Goal: Task Accomplishment & Management: Complete application form

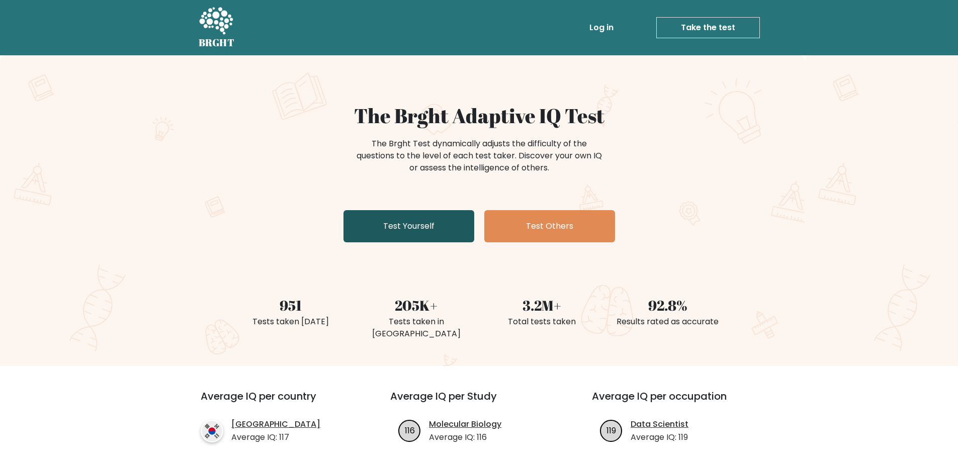
click at [430, 236] on link "Test Yourself" at bounding box center [408, 226] width 131 height 32
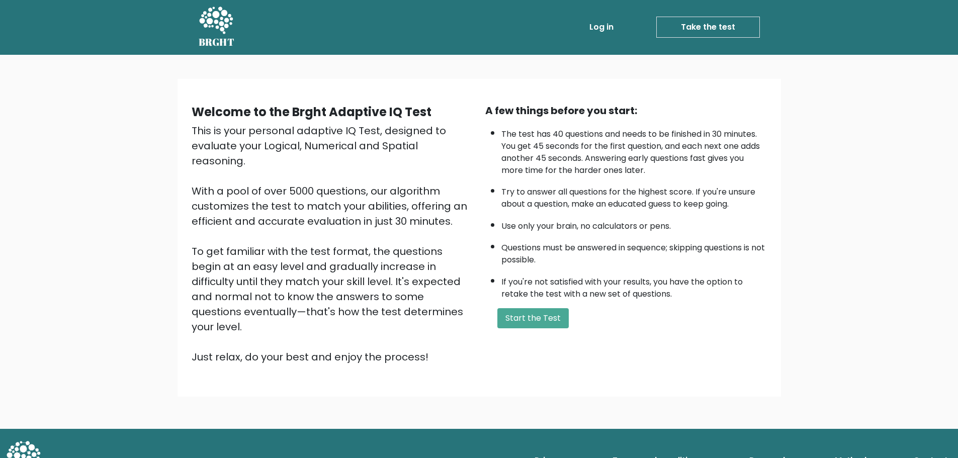
scroll to position [3, 0]
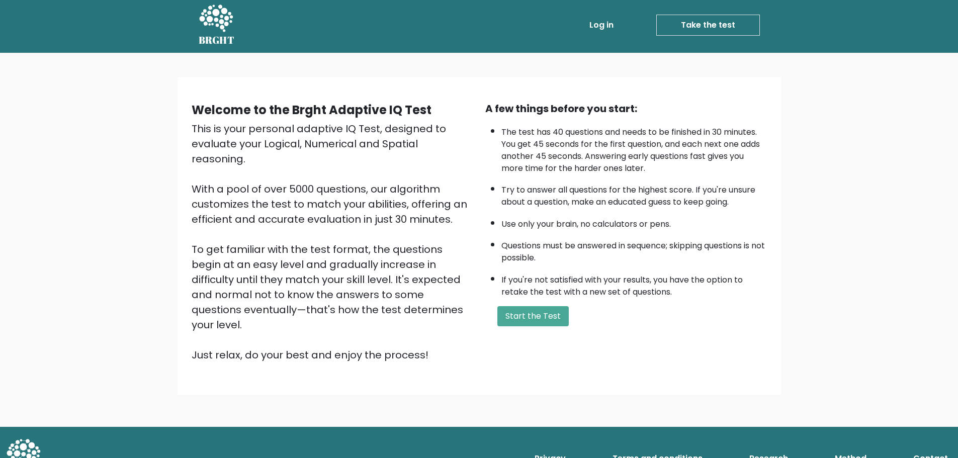
click at [803, 310] on div "Welcome to the Brght Adaptive IQ Test This is your personal adaptive IQ Test, d…" at bounding box center [479, 240] width 958 height 374
click at [540, 314] on button "Start the Test" at bounding box center [532, 316] width 71 height 20
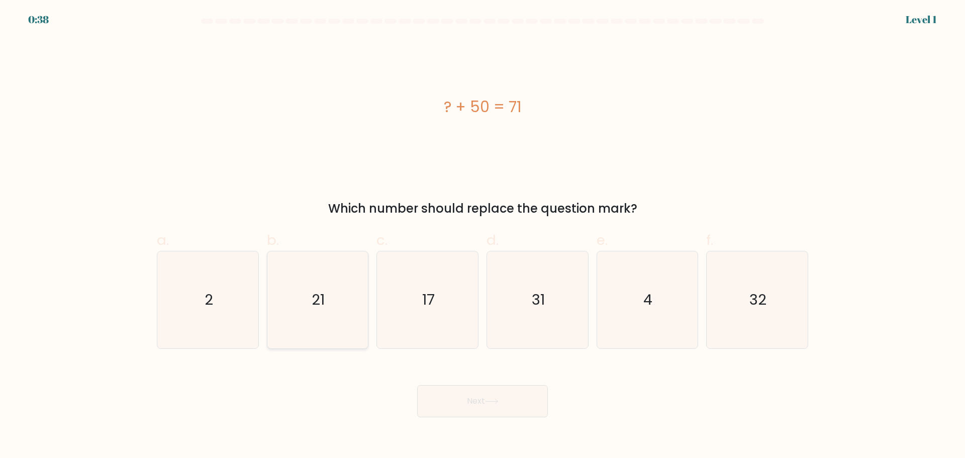
click at [333, 295] on icon "21" at bounding box center [317, 299] width 97 height 97
click at [483, 236] on input "b. 21" at bounding box center [483, 232] width 1 height 7
radio input "true"
click at [479, 413] on button "Next" at bounding box center [482, 401] width 131 height 32
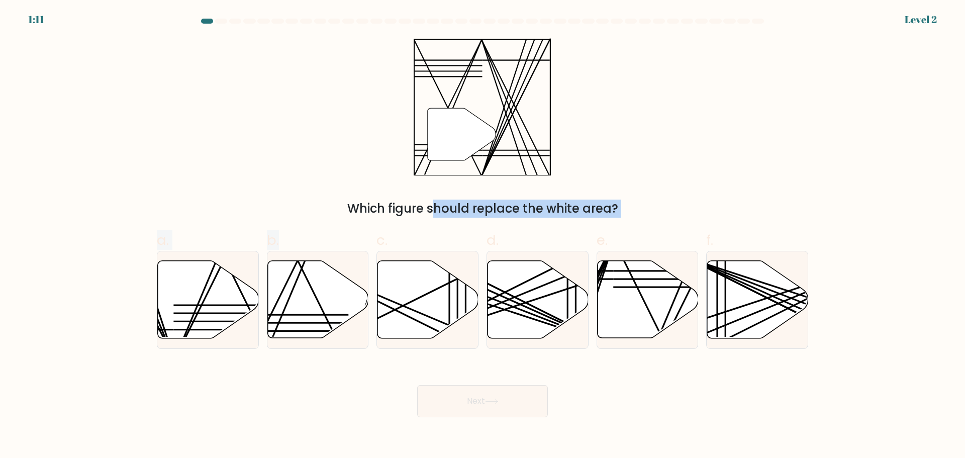
drag, startPoint x: 318, startPoint y: 322, endPoint x: 335, endPoint y: 184, distance: 138.8
click at [341, 187] on form at bounding box center [482, 218] width 965 height 399
click at [285, 159] on div "" Which figure should replace the white area?" at bounding box center [483, 128] width 664 height 180
click at [295, 320] on icon at bounding box center [318, 298] width 101 height 77
click at [483, 236] on input "b." at bounding box center [483, 232] width 1 height 7
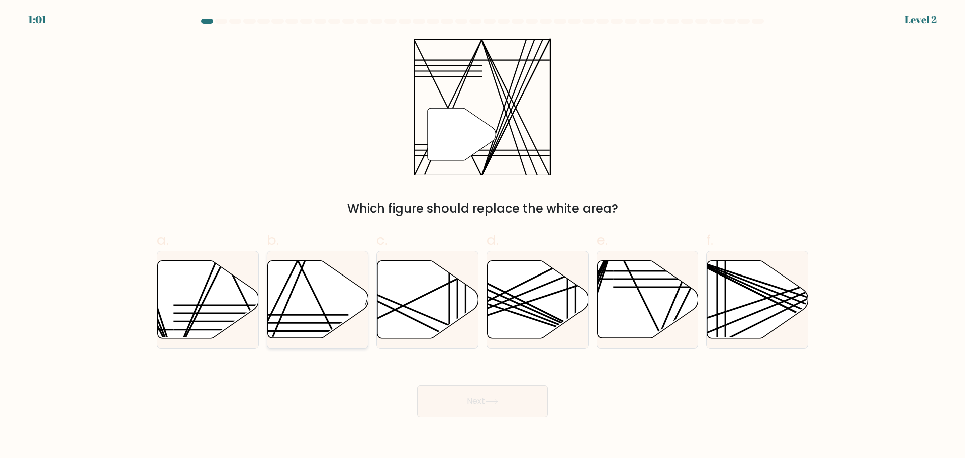
radio input "true"
click at [491, 405] on button "Next" at bounding box center [482, 401] width 131 height 32
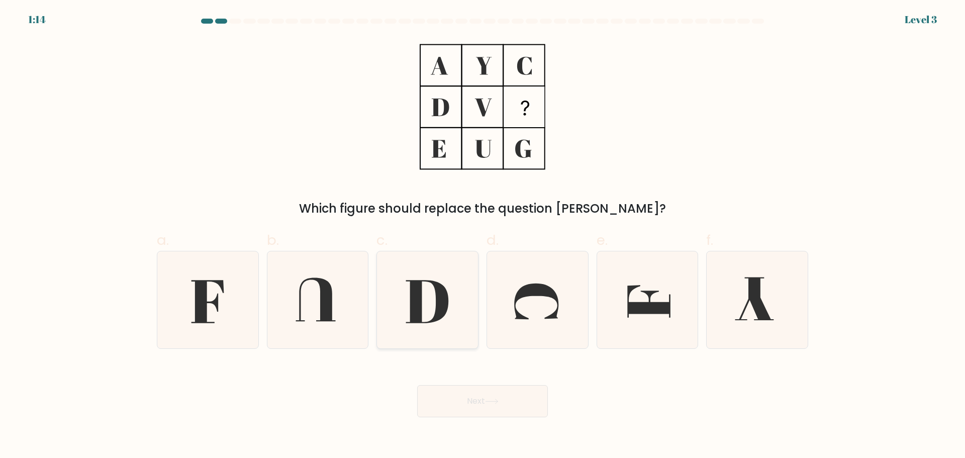
click at [471, 299] on icon at bounding box center [427, 299] width 97 height 97
click at [483, 236] on input "c." at bounding box center [483, 232] width 1 height 7
radio input "true"
click at [206, 290] on icon at bounding box center [207, 301] width 33 height 43
click at [483, 236] on input "a." at bounding box center [483, 232] width 1 height 7
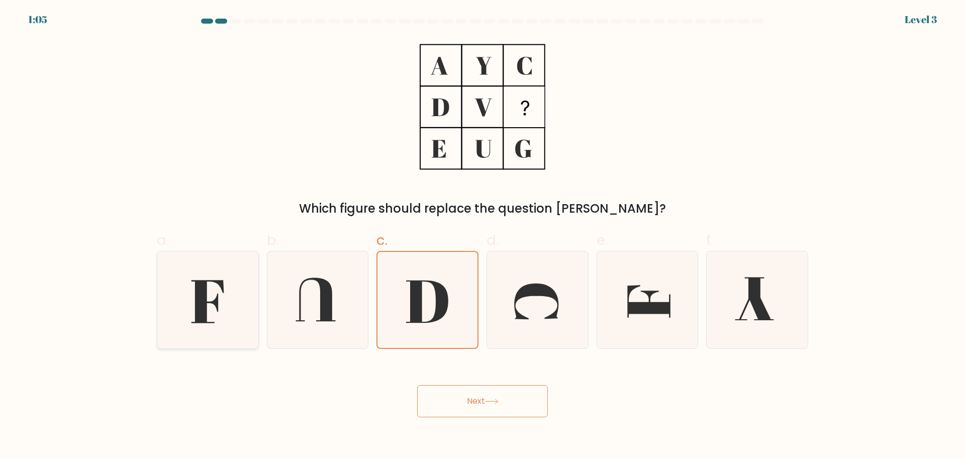
radio input "true"
drag, startPoint x: 520, startPoint y: 394, endPoint x: 520, endPoint y: 378, distance: 16.1
click at [520, 378] on div "Next" at bounding box center [483, 389] width 664 height 56
click at [499, 399] on icon at bounding box center [492, 402] width 14 height 6
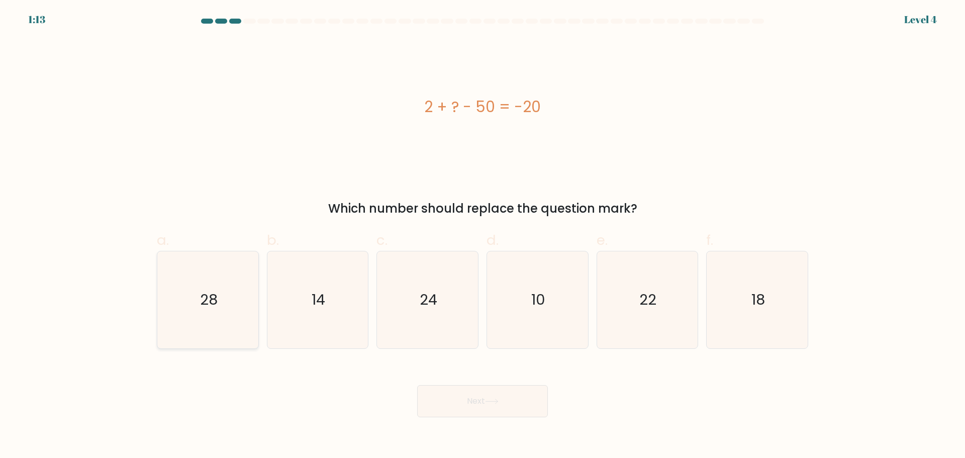
click at [203, 304] on text "28" at bounding box center [209, 300] width 18 height 20
click at [483, 236] on input "a. 28" at bounding box center [483, 232] width 1 height 7
radio input "true"
click at [482, 404] on button "Next" at bounding box center [482, 401] width 131 height 32
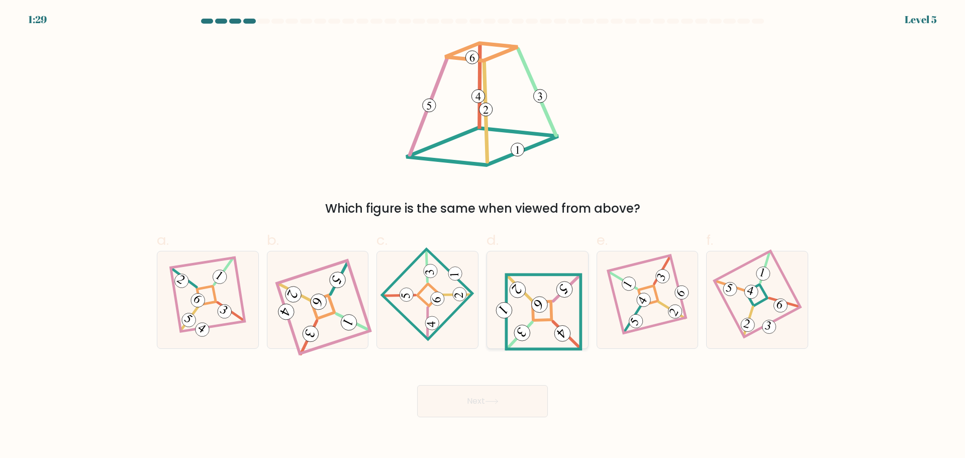
drag, startPoint x: 544, startPoint y: 312, endPoint x: 559, endPoint y: 320, distance: 16.7
click at [545, 312] on icon at bounding box center [538, 299] width 90 height 77
click at [483, 236] on input "d." at bounding box center [483, 232] width 1 height 7
radio input "true"
click at [489, 394] on button "Next" at bounding box center [482, 401] width 131 height 32
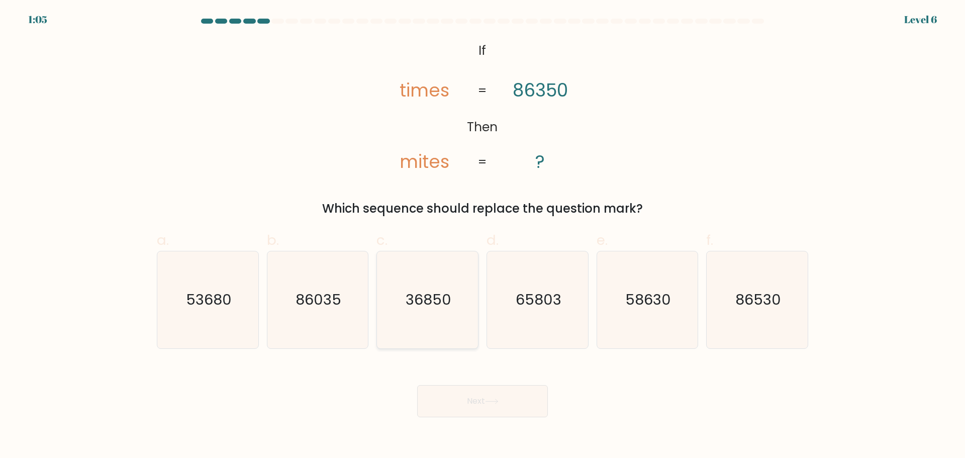
click at [430, 296] on text "36850" at bounding box center [429, 300] width 46 height 20
click at [483, 236] on input "c. 36850" at bounding box center [483, 232] width 1 height 7
radio input "true"
drag, startPoint x: 485, startPoint y: 380, endPoint x: 486, endPoint y: 394, distance: 14.1
click at [485, 381] on div "Next" at bounding box center [483, 389] width 664 height 56
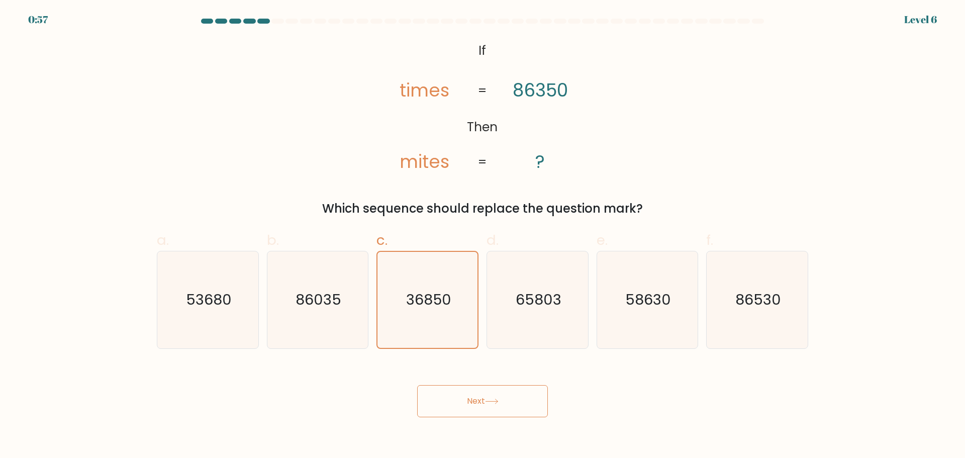
click at [487, 396] on button "Next" at bounding box center [482, 401] width 131 height 32
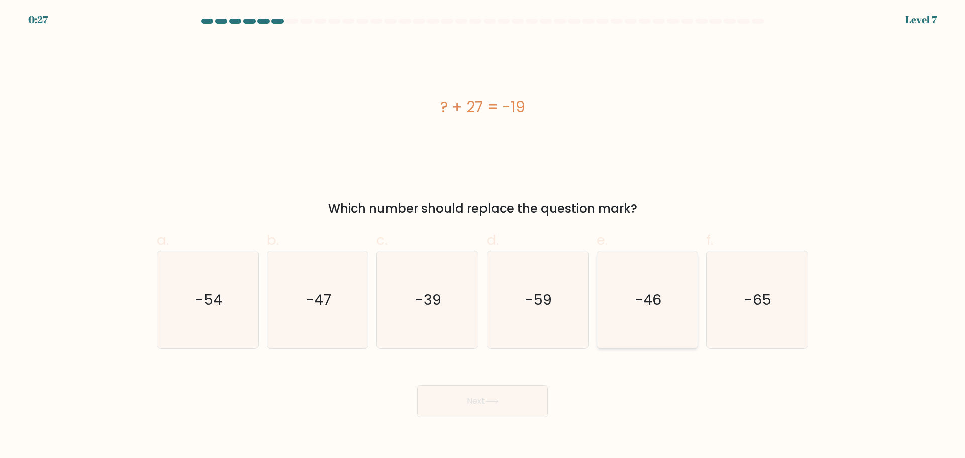
click at [656, 304] on text "-46" at bounding box center [648, 300] width 27 height 20
click at [483, 236] on input "e. -46" at bounding box center [483, 232] width 1 height 7
radio input "true"
click at [493, 393] on button "Next" at bounding box center [482, 401] width 131 height 32
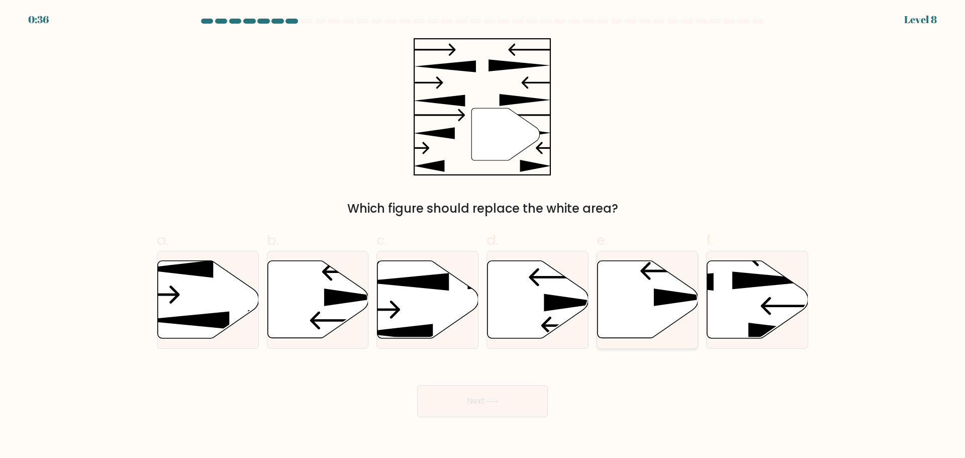
click at [626, 313] on icon at bounding box center [647, 298] width 101 height 77
click at [483, 236] on input "e." at bounding box center [483, 232] width 1 height 7
radio input "true"
click at [482, 395] on button "Next" at bounding box center [482, 401] width 131 height 32
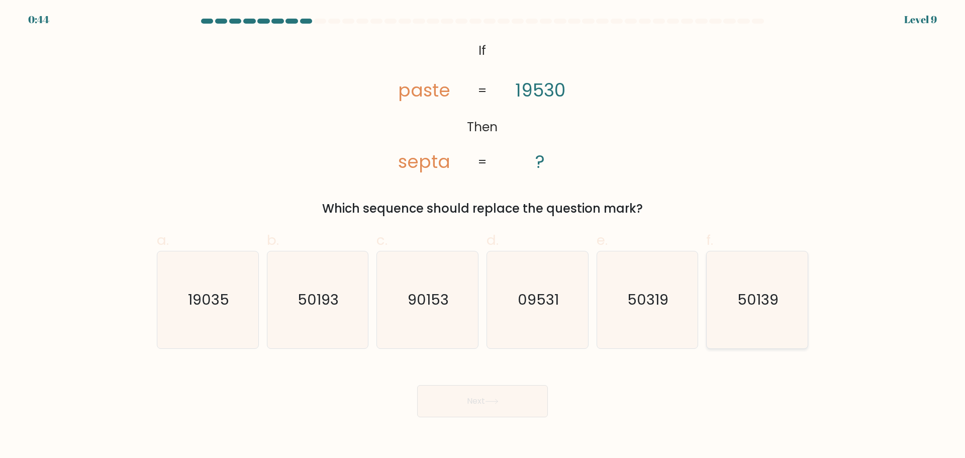
click at [732, 315] on icon "50139" at bounding box center [757, 299] width 97 height 97
click at [483, 236] on input "f. 50139" at bounding box center [483, 232] width 1 height 7
radio input "true"
drag, startPoint x: 507, startPoint y: 401, endPoint x: 490, endPoint y: 350, distance: 54.1
click at [511, 361] on div "Next" at bounding box center [483, 389] width 664 height 56
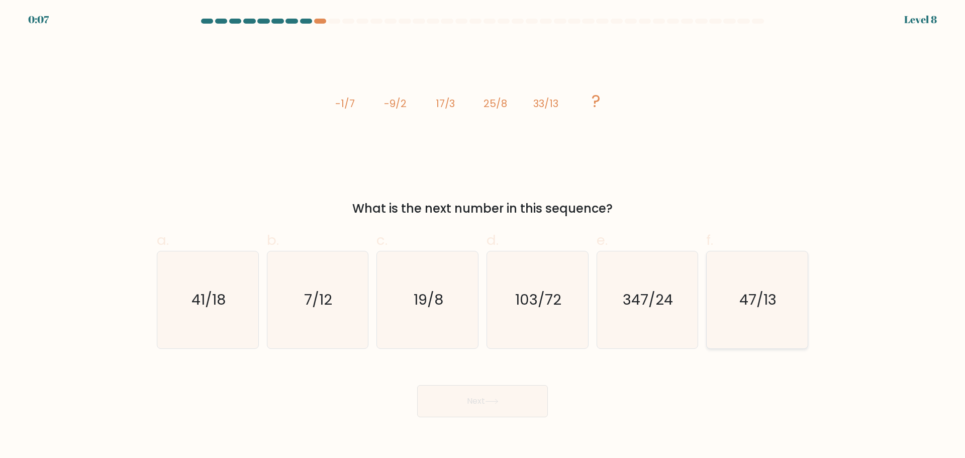
click at [789, 309] on icon "47/13" at bounding box center [757, 299] width 97 height 97
click at [483, 236] on input "f. 47/13" at bounding box center [483, 232] width 1 height 7
radio input "true"
click at [691, 340] on icon "347/24" at bounding box center [647, 299] width 97 height 97
click at [483, 236] on input "e. 347/24" at bounding box center [483, 232] width 1 height 7
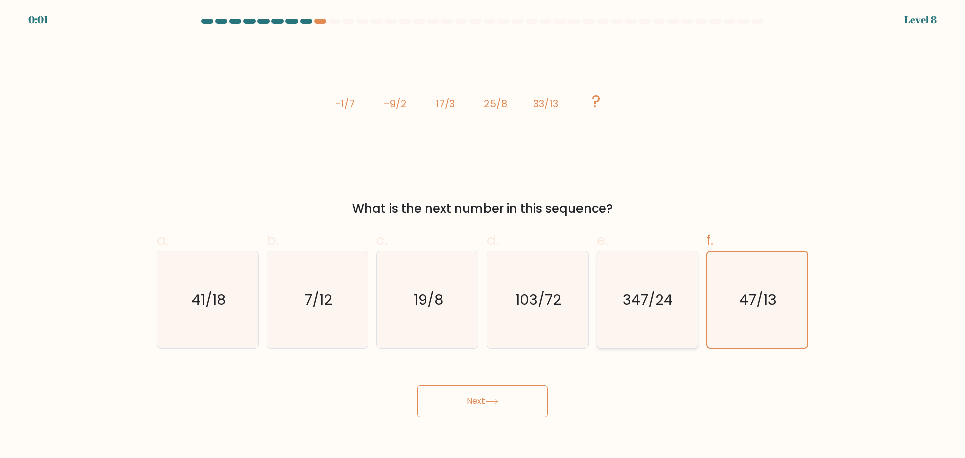
radio input "true"
click at [474, 394] on button "Next" at bounding box center [482, 401] width 131 height 32
click at [477, 394] on button "Next" at bounding box center [482, 401] width 131 height 32
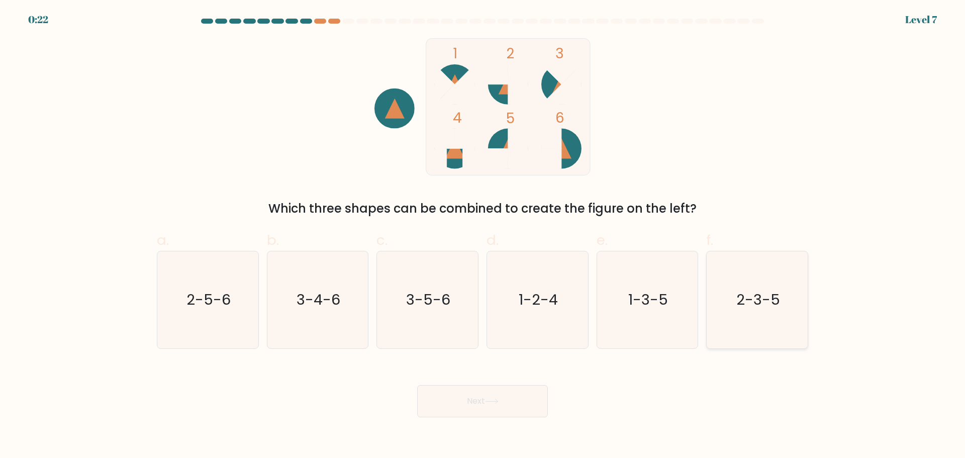
click at [751, 311] on icon "2-3-5" at bounding box center [757, 299] width 97 height 97
click at [483, 236] on input "f. 2-3-5" at bounding box center [483, 232] width 1 height 7
radio input "true"
click at [216, 308] on text "2-5-6" at bounding box center [209, 300] width 44 height 20
click at [483, 236] on input "a. 2-5-6" at bounding box center [483, 232] width 1 height 7
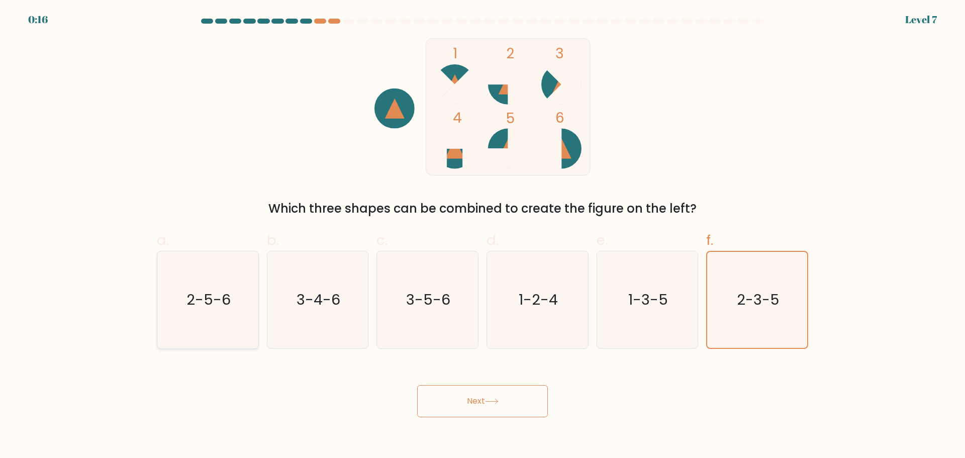
radio input "true"
click at [509, 405] on button "Next" at bounding box center [482, 401] width 131 height 32
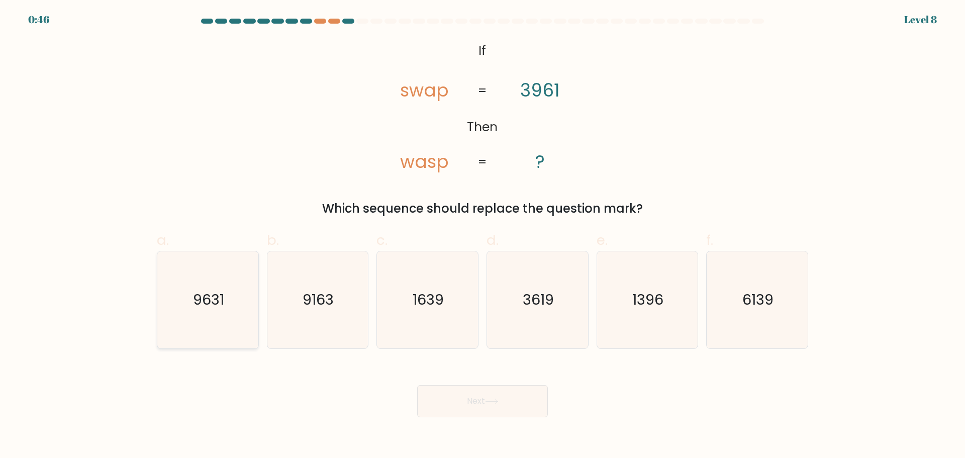
click at [196, 303] on text "9631" at bounding box center [208, 300] width 31 height 20
click at [483, 236] on input "a. 9631" at bounding box center [483, 232] width 1 height 7
radio input "true"
click at [503, 391] on button "Next" at bounding box center [482, 401] width 131 height 32
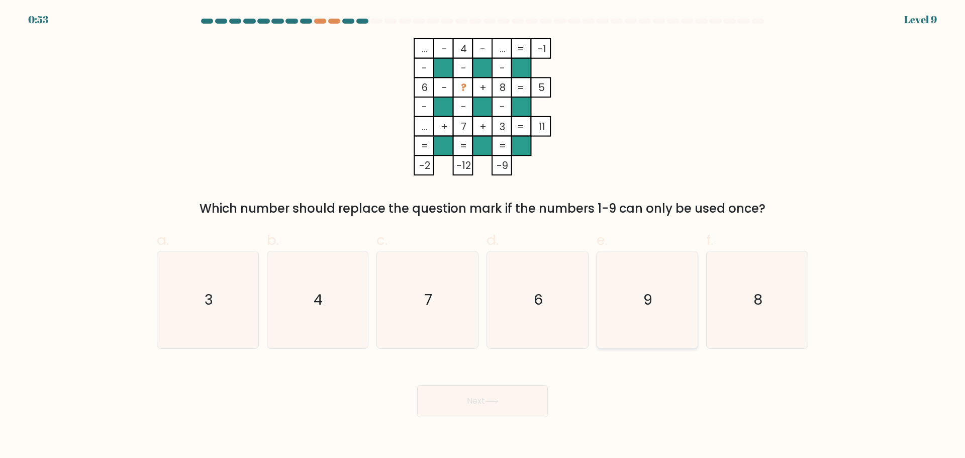
click at [675, 298] on icon "9" at bounding box center [647, 299] width 97 height 97
click at [483, 236] on input "e. 9" at bounding box center [483, 232] width 1 height 7
radio input "true"
click at [507, 417] on button "Next" at bounding box center [482, 401] width 131 height 32
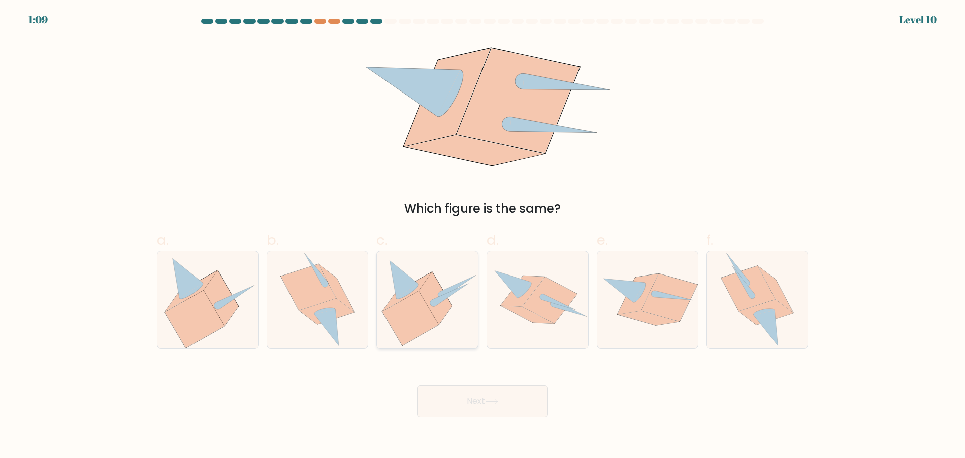
click at [440, 298] on icon at bounding box center [450, 294] width 36 height 22
click at [483, 236] on input "c." at bounding box center [483, 232] width 1 height 7
radio input "true"
click at [473, 402] on button "Next" at bounding box center [482, 401] width 131 height 32
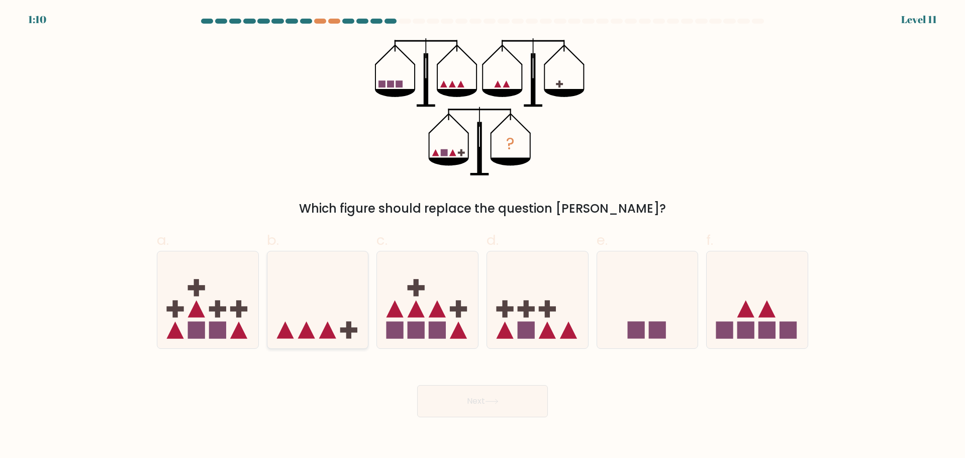
click at [316, 310] on icon at bounding box center [318, 299] width 101 height 83
click at [483, 236] on input "b." at bounding box center [483, 232] width 1 height 7
radio input "true"
click at [463, 403] on button "Next" at bounding box center [482, 401] width 131 height 32
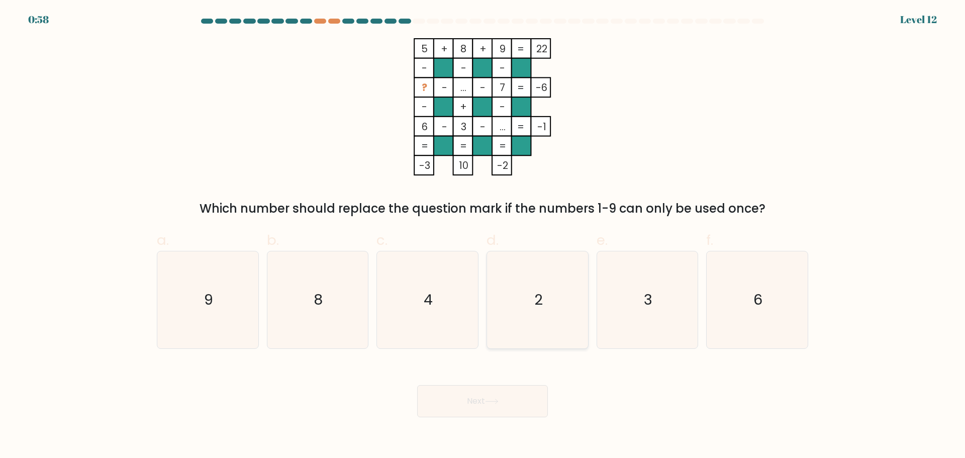
click at [532, 300] on icon "2" at bounding box center [537, 299] width 97 height 97
click at [483, 236] on input "d. 2" at bounding box center [483, 232] width 1 height 7
radio input "true"
click at [485, 417] on body "0:52 Level 12" at bounding box center [482, 229] width 965 height 458
click at [483, 402] on button "Next" at bounding box center [482, 401] width 131 height 32
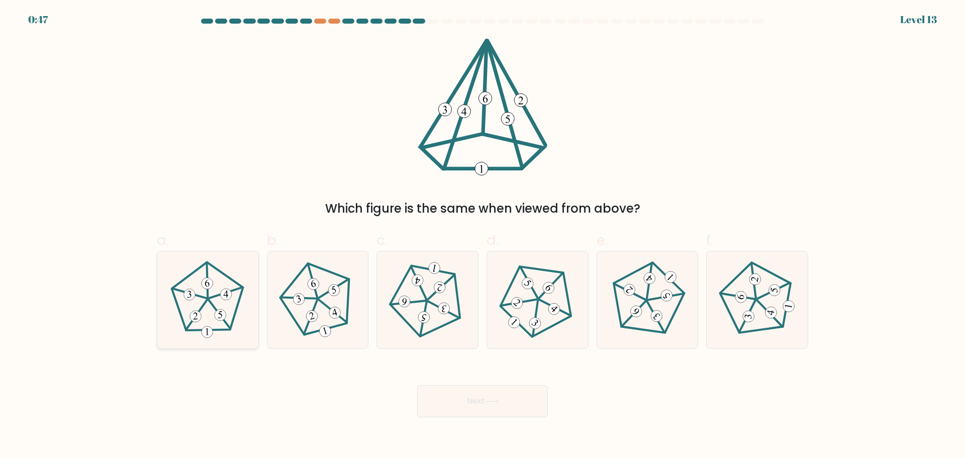
click at [203, 292] on icon at bounding box center [207, 299] width 77 height 77
click at [483, 236] on input "a." at bounding box center [483, 232] width 1 height 7
radio input "true"
click at [464, 401] on button "Next" at bounding box center [482, 401] width 131 height 32
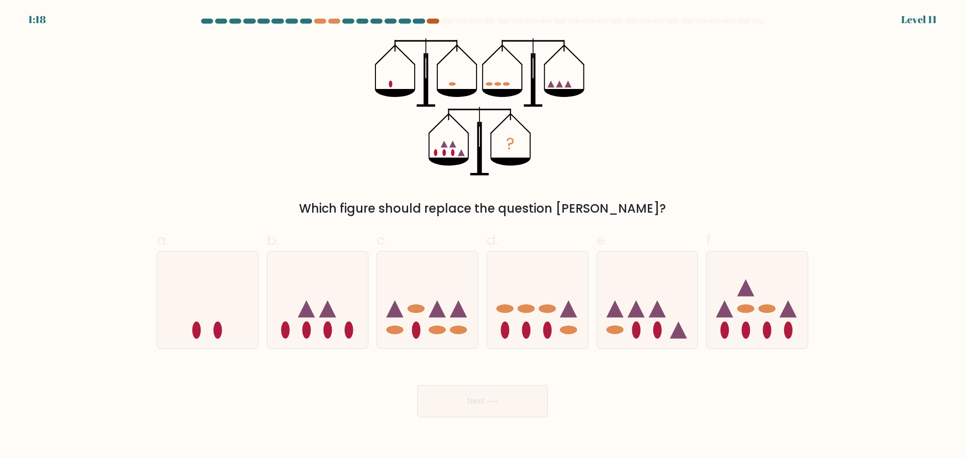
click at [436, 20] on div at bounding box center [433, 21] width 12 height 5
click at [420, 23] on div at bounding box center [419, 21] width 12 height 5
click at [431, 22] on div at bounding box center [433, 21] width 12 height 5
click at [326, 292] on icon at bounding box center [318, 299] width 101 height 83
click at [483, 236] on input "b." at bounding box center [483, 232] width 1 height 7
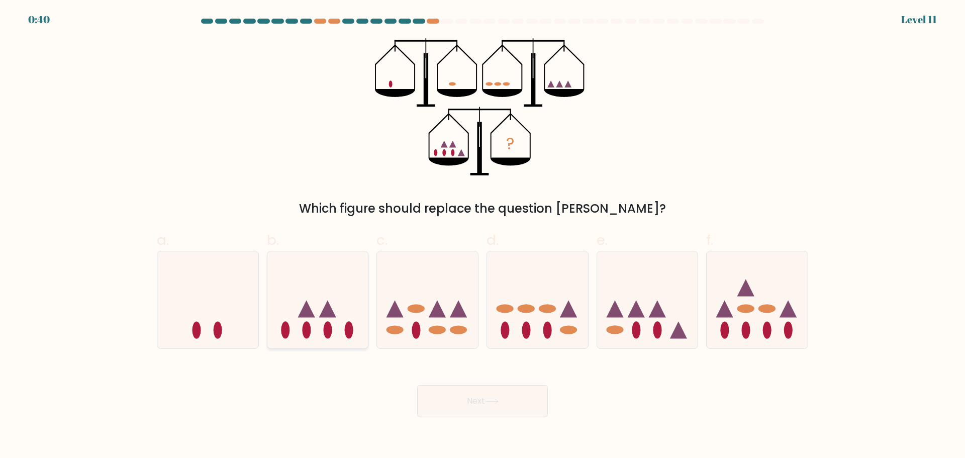
radio input "true"
click at [763, 327] on icon at bounding box center [757, 299] width 101 height 83
click at [483, 236] on input "f." at bounding box center [483, 232] width 1 height 7
radio input "true"
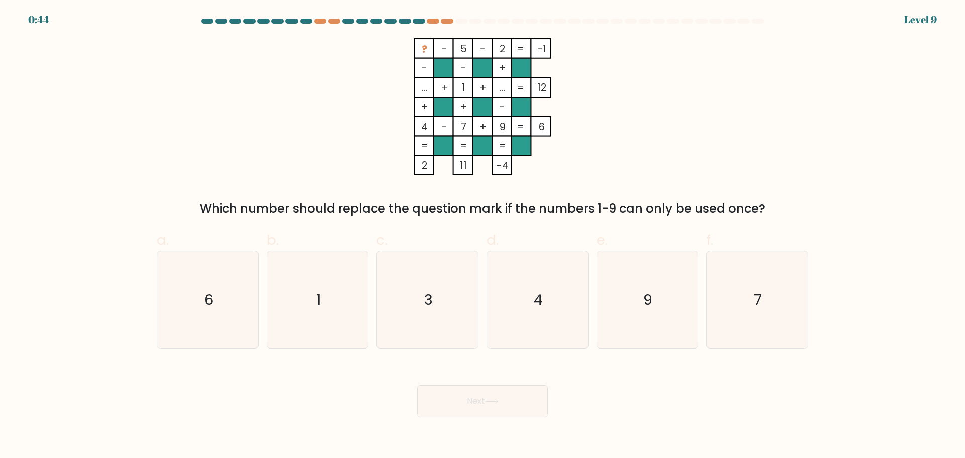
click at [486, 404] on button "Next" at bounding box center [482, 401] width 131 height 32
click at [213, 313] on icon "6" at bounding box center [207, 299] width 97 height 97
click at [483, 236] on input "a. 6" at bounding box center [483, 232] width 1 height 7
radio input "true"
click at [480, 404] on button "Next" at bounding box center [482, 401] width 131 height 32
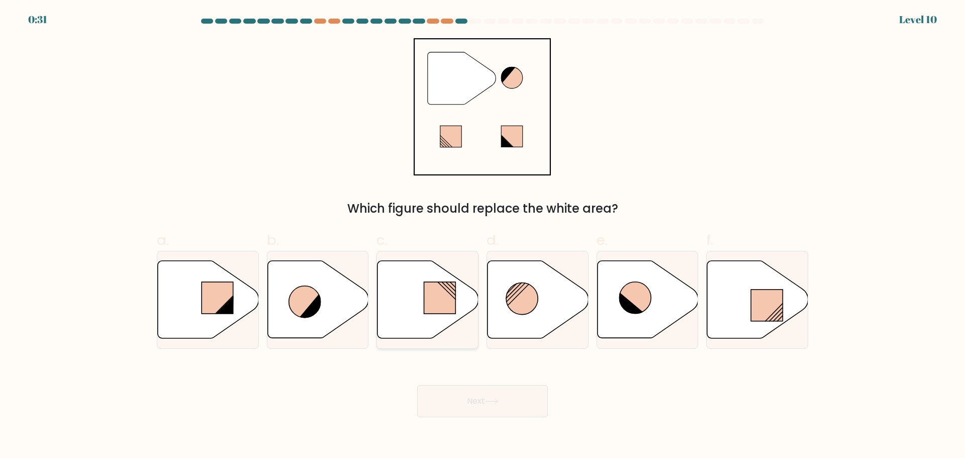
click at [439, 317] on icon at bounding box center [428, 298] width 101 height 77
click at [483, 236] on input "c." at bounding box center [483, 232] width 1 height 7
radio input "true"
click at [464, 397] on button "Next" at bounding box center [482, 401] width 131 height 32
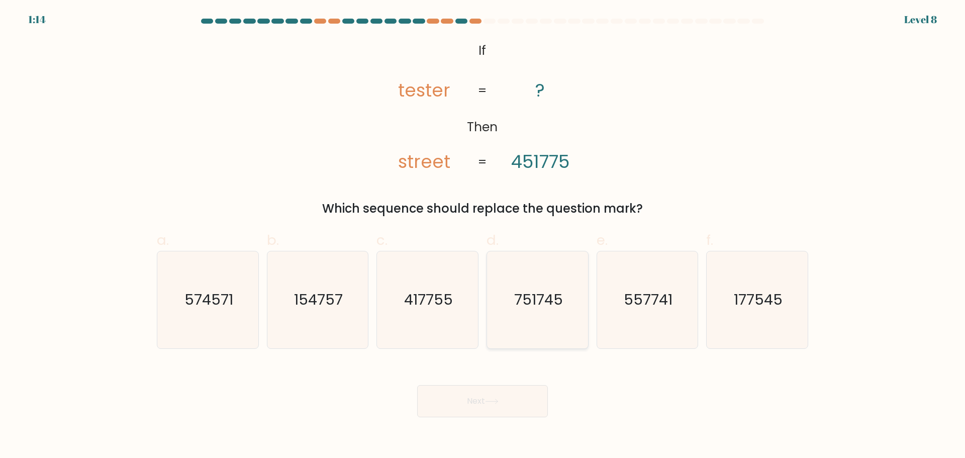
click at [513, 313] on icon "751745" at bounding box center [537, 299] width 97 height 97
click at [483, 236] on input "d. 751745" at bounding box center [483, 232] width 1 height 7
radio input "true"
click at [496, 392] on button "Next" at bounding box center [482, 401] width 131 height 32
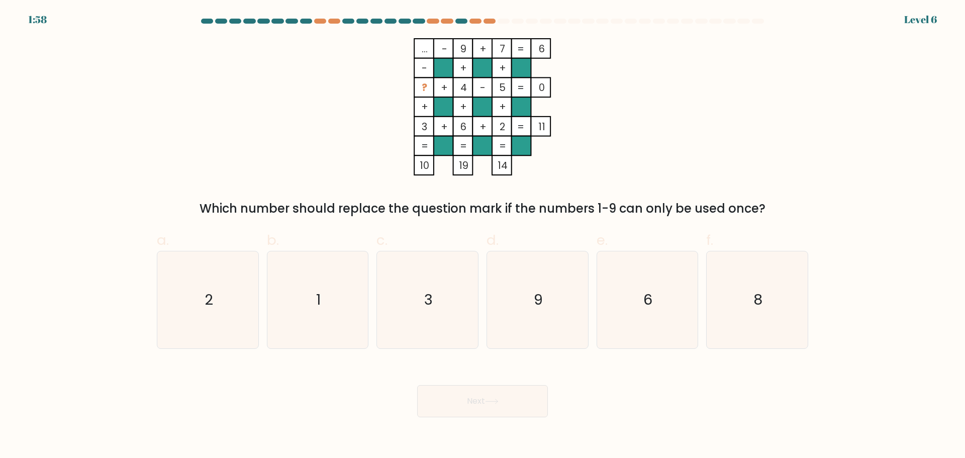
click at [637, 298] on icon "6" at bounding box center [647, 299] width 97 height 97
click at [483, 236] on input "e. 6" at bounding box center [483, 232] width 1 height 7
radio input "true"
click at [517, 411] on button "Next" at bounding box center [482, 401] width 131 height 32
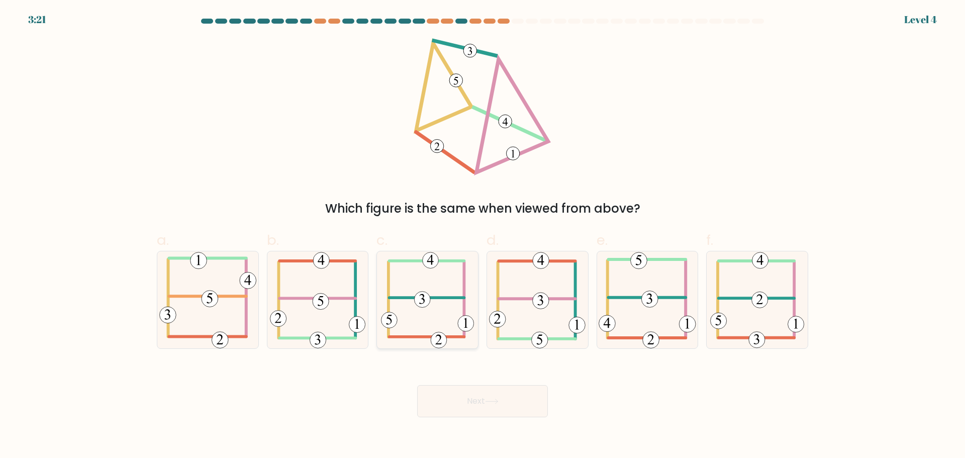
click at [446, 312] on icon at bounding box center [427, 299] width 93 height 97
click at [483, 236] on input "c." at bounding box center [483, 232] width 1 height 7
radio input "true"
click at [468, 394] on button "Next" at bounding box center [482, 401] width 131 height 32
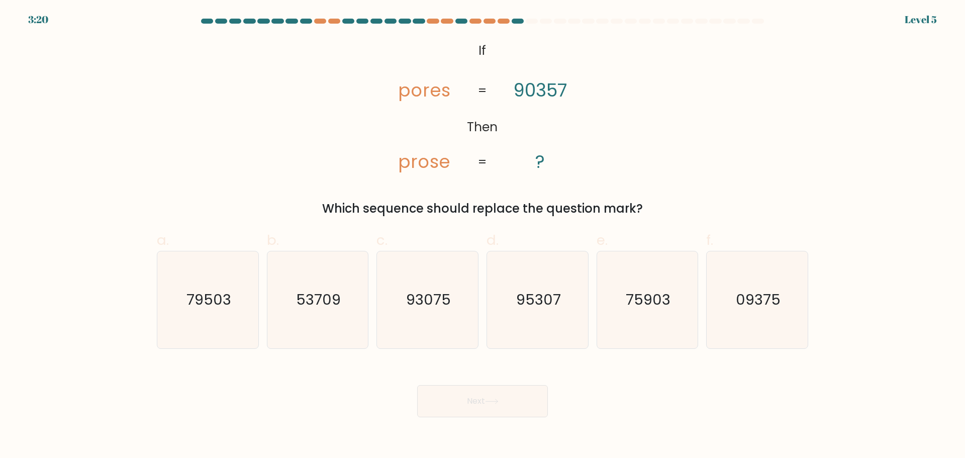
click at [472, 384] on div "Next" at bounding box center [483, 389] width 664 height 56
click at [440, 319] on icon "93075" at bounding box center [427, 299] width 97 height 97
click at [483, 236] on input "c. 93075" at bounding box center [483, 232] width 1 height 7
radio input "true"
click at [455, 385] on button "Next" at bounding box center [482, 401] width 131 height 32
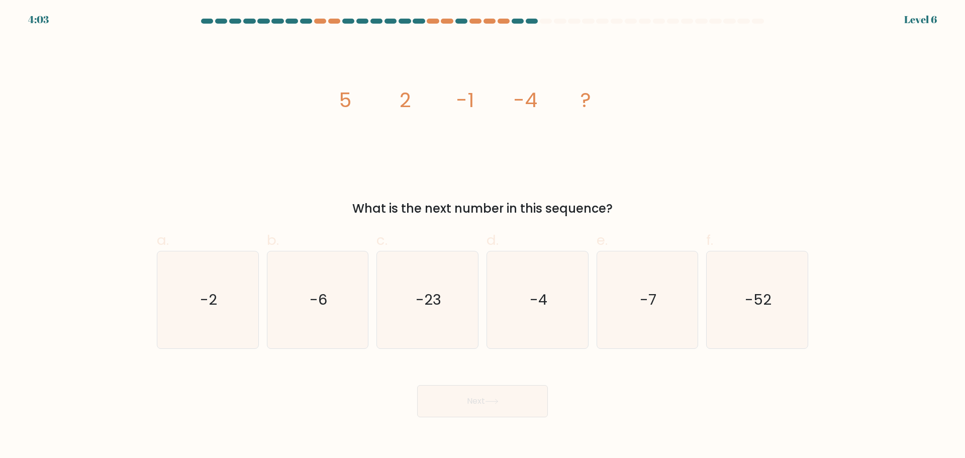
click at [459, 377] on div "Next" at bounding box center [483, 389] width 664 height 56
click at [425, 310] on icon "-23" at bounding box center [427, 299] width 97 height 97
click at [483, 236] on input "c. -23" at bounding box center [483, 232] width 1 height 7
radio input "true"
click at [462, 376] on div "Next" at bounding box center [483, 389] width 664 height 56
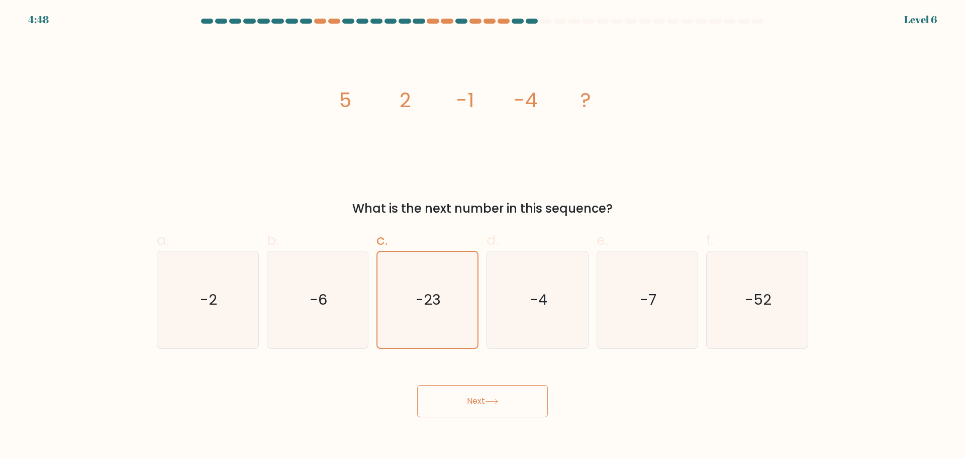
click at [465, 386] on button "Next" at bounding box center [482, 401] width 131 height 32
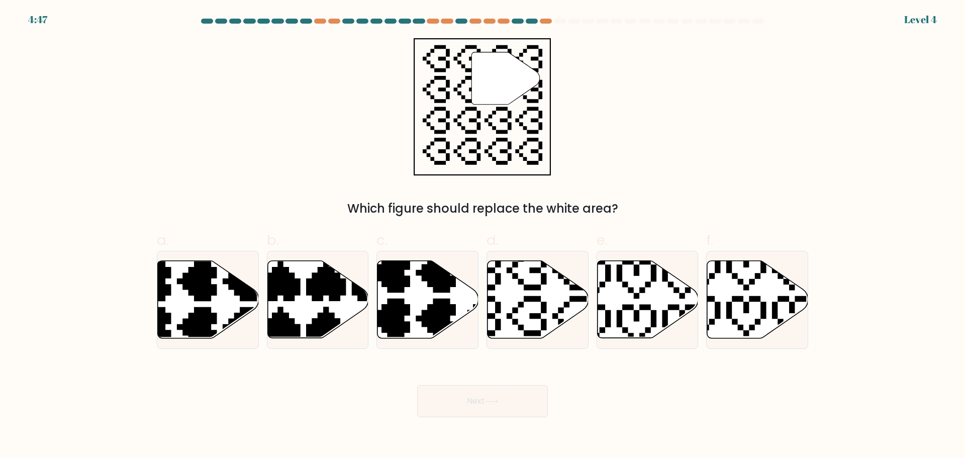
click at [473, 395] on button "Next" at bounding box center [482, 401] width 131 height 32
click at [526, 311] on icon at bounding box center [538, 298] width 101 height 77
click at [483, 236] on input "d." at bounding box center [483, 232] width 1 height 7
radio input "true"
click at [500, 404] on button "Next" at bounding box center [482, 401] width 131 height 32
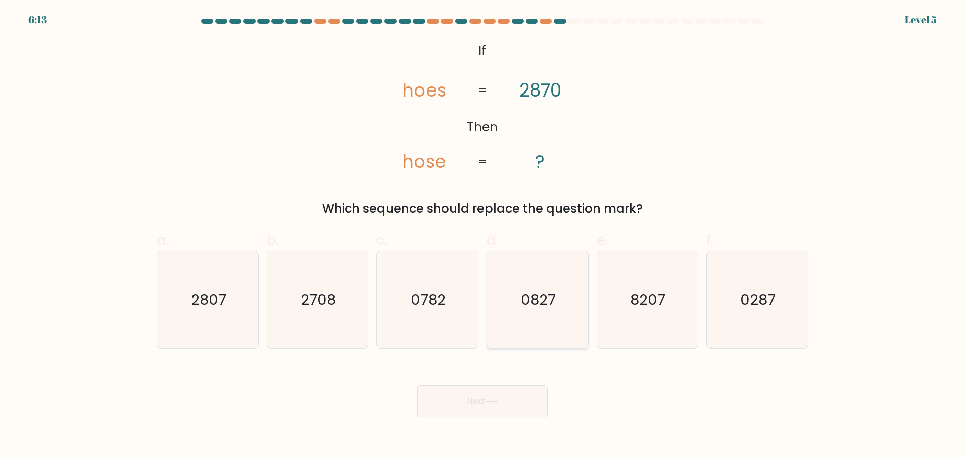
click at [555, 326] on icon "0827" at bounding box center [537, 299] width 97 height 97
click at [483, 236] on input "d. 0827" at bounding box center [483, 232] width 1 height 7
radio input "true"
click at [513, 399] on button "Next" at bounding box center [482, 401] width 131 height 32
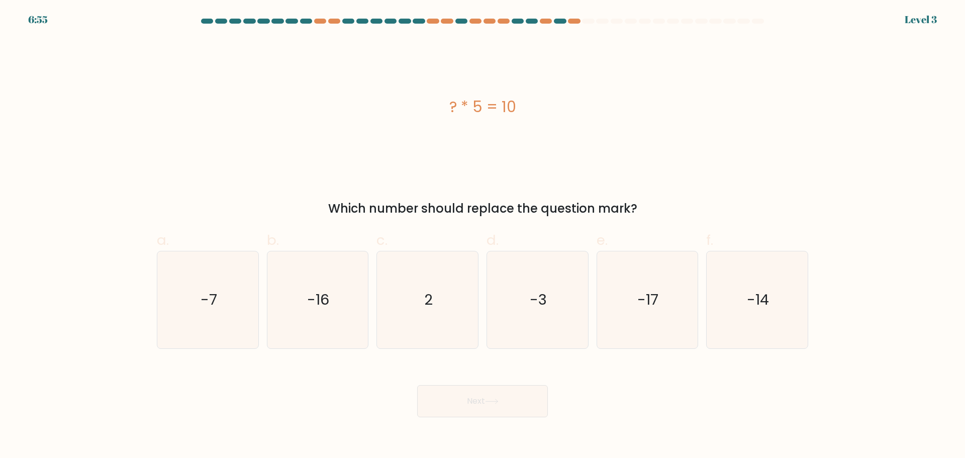
drag, startPoint x: 319, startPoint y: 314, endPoint x: 436, endPoint y: 380, distance: 134.4
click at [321, 315] on icon "-16" at bounding box center [317, 299] width 97 height 97
click at [483, 236] on input "b. -16" at bounding box center [483, 232] width 1 height 7
radio input "true"
click at [468, 398] on button "Next" at bounding box center [482, 401] width 131 height 32
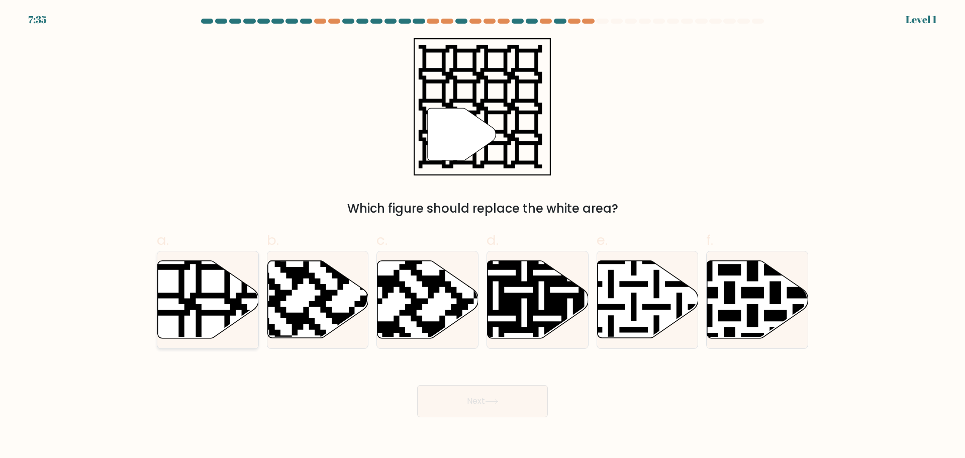
click at [193, 305] on icon at bounding box center [235, 258] width 183 height 183
click at [483, 236] on input "a." at bounding box center [483, 232] width 1 height 7
radio input "true"
click at [452, 398] on button "Next" at bounding box center [482, 401] width 131 height 32
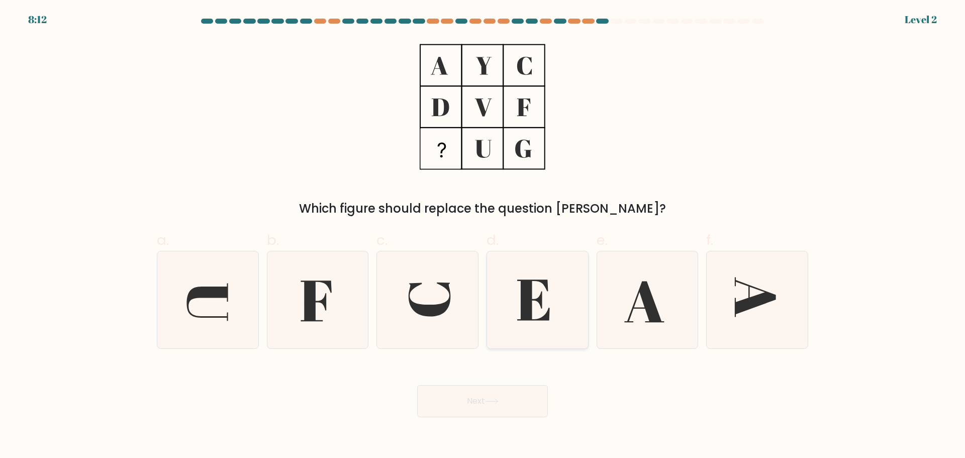
click at [538, 318] on icon at bounding box center [537, 299] width 97 height 97
click at [483, 236] on input "d." at bounding box center [483, 232] width 1 height 7
radio input "true"
click at [470, 382] on div "Next" at bounding box center [483, 389] width 664 height 56
click at [470, 399] on button "Next" at bounding box center [482, 401] width 131 height 32
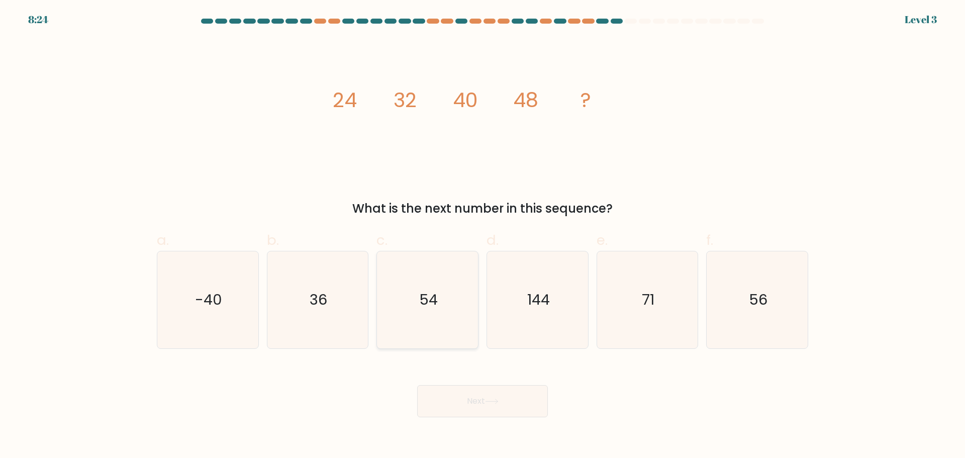
click at [430, 287] on icon "54" at bounding box center [427, 299] width 97 height 97
click at [483, 236] on input "c. 54" at bounding box center [483, 232] width 1 height 7
radio input "true"
click at [782, 306] on icon "56" at bounding box center [757, 299] width 97 height 97
click at [483, 236] on input "f. 56" at bounding box center [483, 232] width 1 height 7
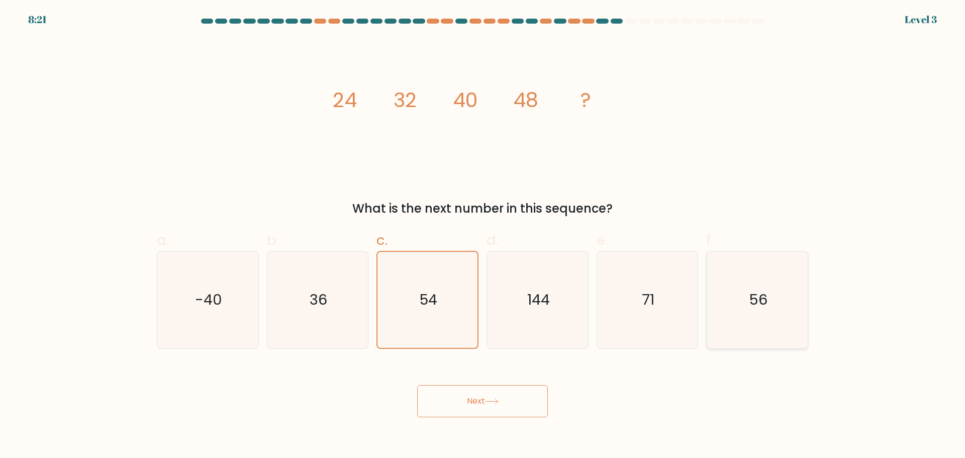
radio input "true"
click at [500, 392] on button "Next" at bounding box center [482, 401] width 131 height 32
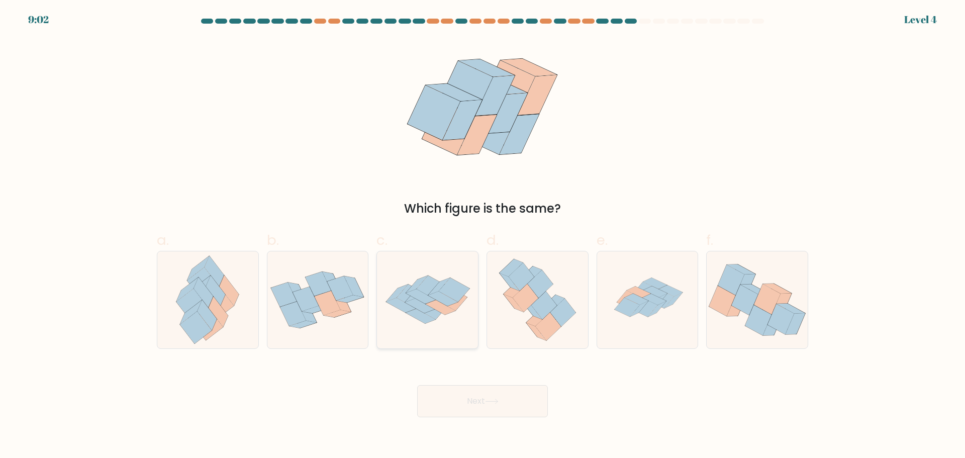
click at [445, 312] on icon at bounding box center [441, 307] width 30 height 15
click at [483, 236] on input "c." at bounding box center [483, 232] width 1 height 7
radio input "true"
click at [450, 379] on div "Next" at bounding box center [483, 389] width 664 height 56
click at [462, 404] on button "Next" at bounding box center [482, 401] width 131 height 32
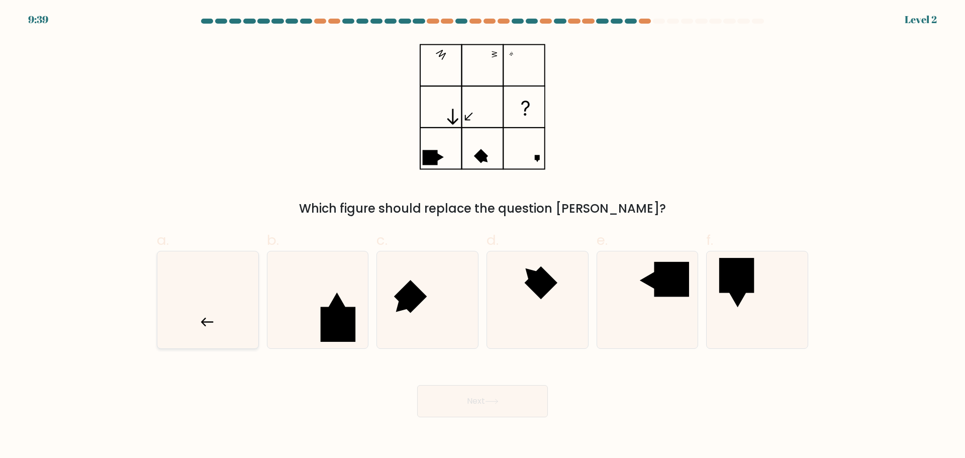
click at [223, 309] on icon at bounding box center [207, 299] width 97 height 97
click at [483, 236] on input "a." at bounding box center [483, 232] width 1 height 7
radio input "true"
click at [508, 404] on button "Next" at bounding box center [482, 401] width 131 height 32
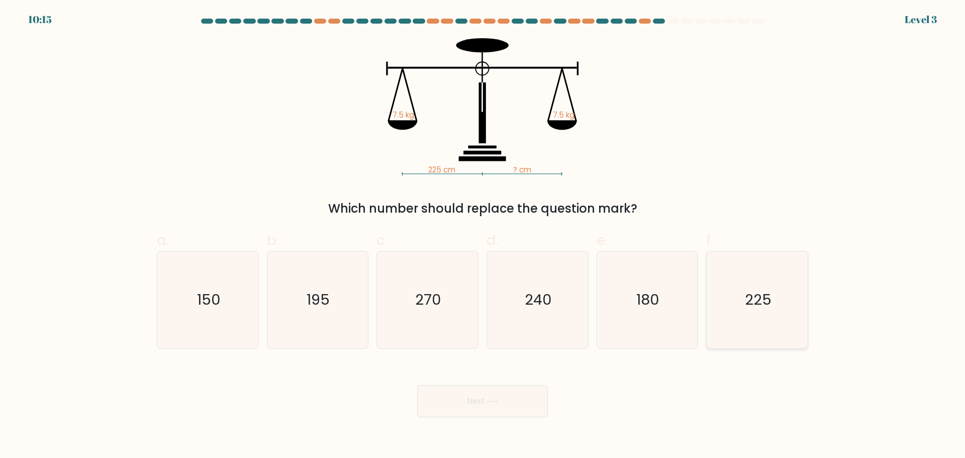
click at [753, 315] on icon "225" at bounding box center [757, 299] width 97 height 97
click at [483, 236] on input "f. 225" at bounding box center [483, 232] width 1 height 7
radio input "true"
click at [486, 409] on button "Next" at bounding box center [482, 401] width 131 height 32
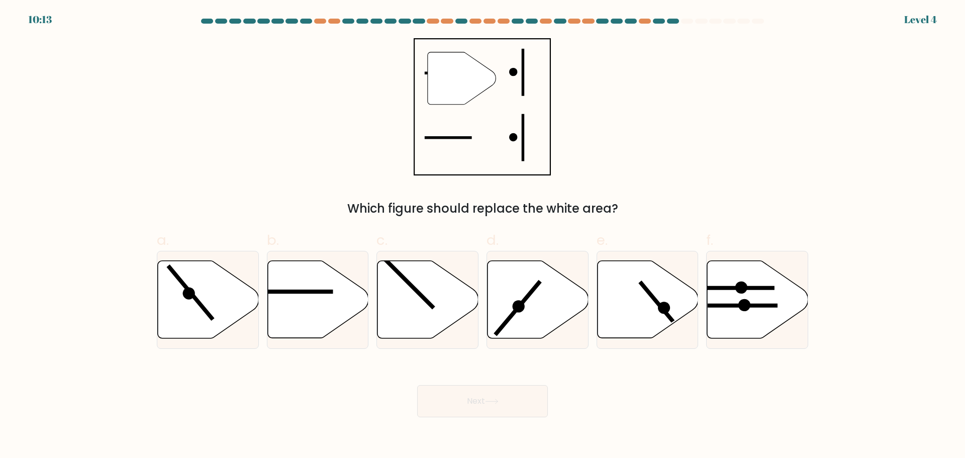
click at [498, 392] on button "Next" at bounding box center [482, 401] width 131 height 32
click at [293, 301] on icon at bounding box center [318, 298] width 101 height 77
click at [483, 236] on input "b." at bounding box center [483, 232] width 1 height 7
radio input "true"
click at [497, 398] on button "Next" at bounding box center [482, 401] width 131 height 32
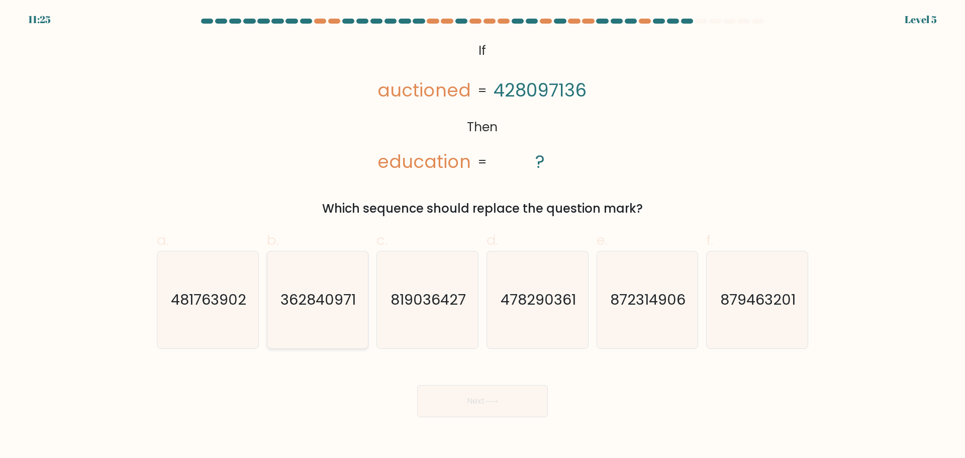
click at [296, 273] on icon "362840971" at bounding box center [317, 299] width 97 height 97
click at [483, 236] on input "b. 362840971" at bounding box center [483, 232] width 1 height 7
radio input "true"
click at [492, 412] on button "Next" at bounding box center [482, 401] width 131 height 32
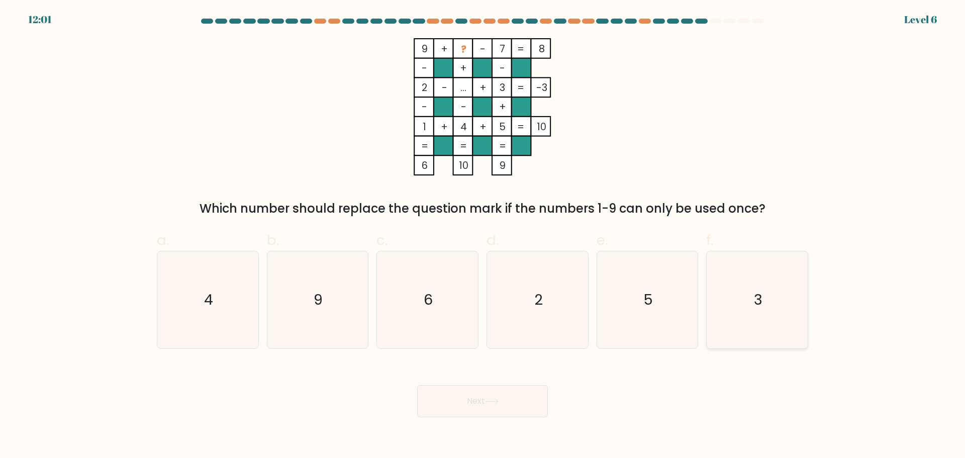
click at [735, 313] on icon "3" at bounding box center [757, 299] width 97 height 97
click at [483, 236] on input "f. 3" at bounding box center [483, 232] width 1 height 7
radio input "true"
drag, startPoint x: 532, startPoint y: 418, endPoint x: 525, endPoint y: 415, distance: 7.4
click at [528, 417] on body "12:00 Level 6" at bounding box center [482, 229] width 965 height 458
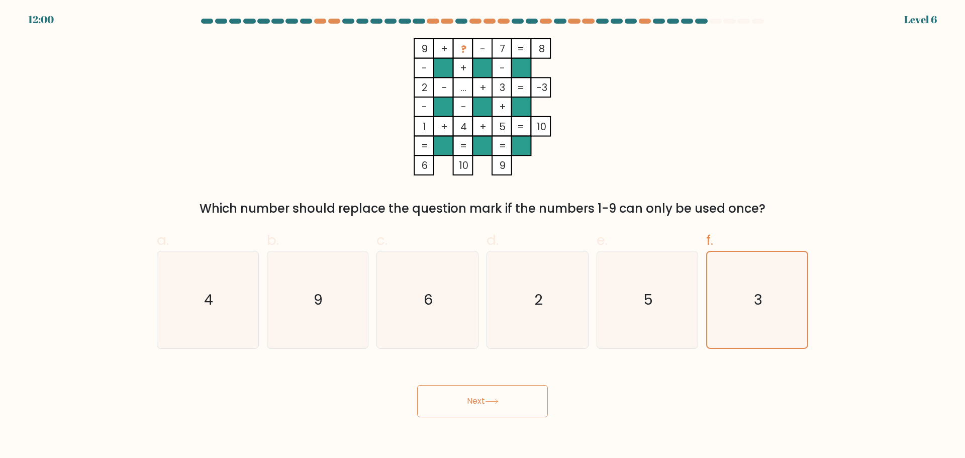
click at [523, 405] on button "Next" at bounding box center [482, 401] width 131 height 32
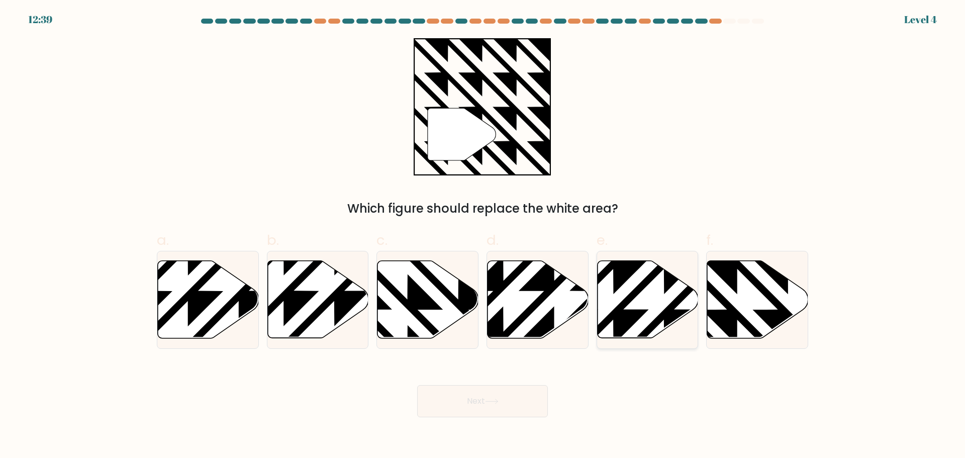
click at [626, 303] on icon at bounding box center [614, 259] width 204 height 204
click at [483, 236] on input "e." at bounding box center [483, 232] width 1 height 7
radio input "true"
click at [490, 402] on icon at bounding box center [492, 402] width 14 height 6
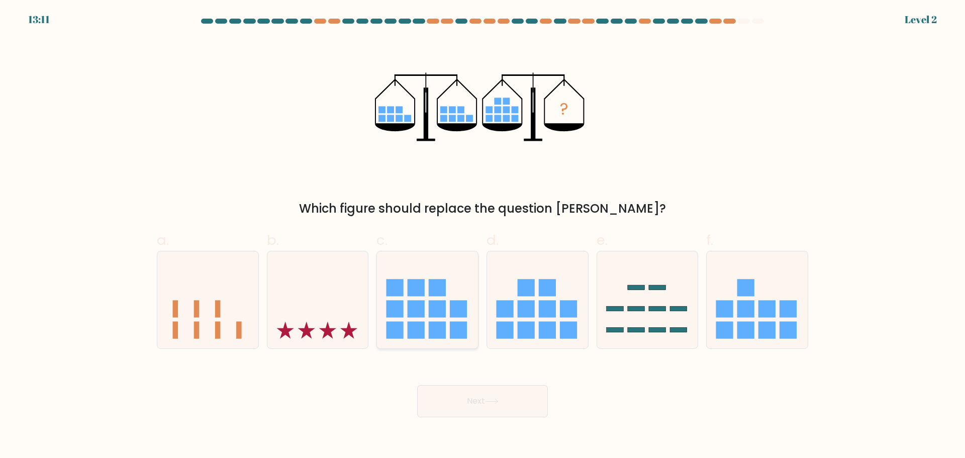
click at [451, 303] on rect at bounding box center [459, 308] width 17 height 17
click at [483, 236] on input "c." at bounding box center [483, 232] width 1 height 7
radio input "true"
click at [493, 400] on icon at bounding box center [492, 402] width 14 height 6
click at [494, 412] on button "Next" at bounding box center [482, 401] width 131 height 32
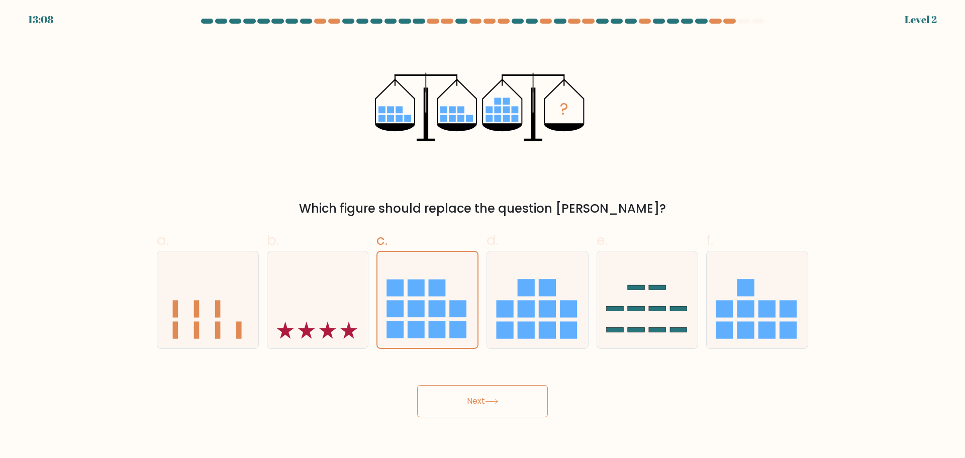
click at [529, 396] on button "Next" at bounding box center [482, 401] width 131 height 32
drag, startPoint x: 476, startPoint y: 396, endPoint x: 482, endPoint y: 397, distance: 6.1
click at [476, 396] on button "Next" at bounding box center [482, 401] width 131 height 32
click at [522, 320] on icon at bounding box center [537, 299] width 101 height 83
click at [483, 236] on input "d." at bounding box center [483, 232] width 1 height 7
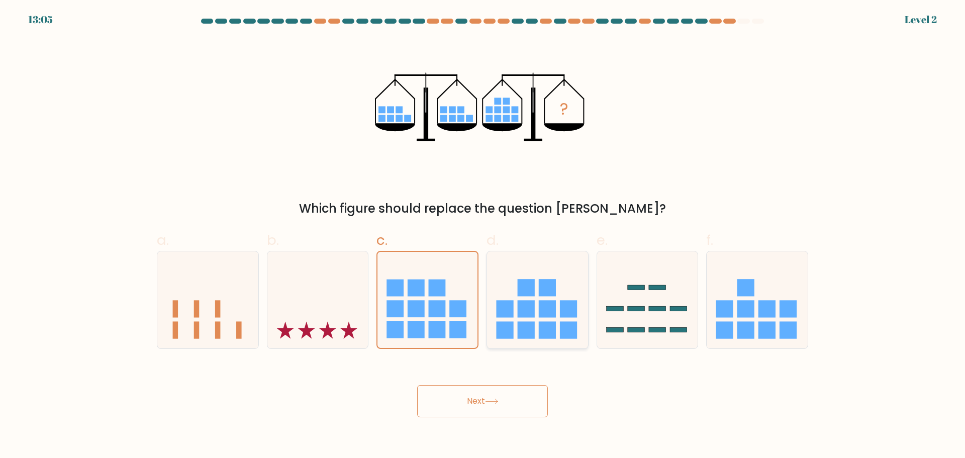
radio input "true"
click at [498, 404] on icon at bounding box center [492, 402] width 14 height 6
click at [693, 309] on icon at bounding box center [647, 299] width 101 height 83
click at [483, 236] on input "e." at bounding box center [483, 232] width 1 height 7
radio input "true"
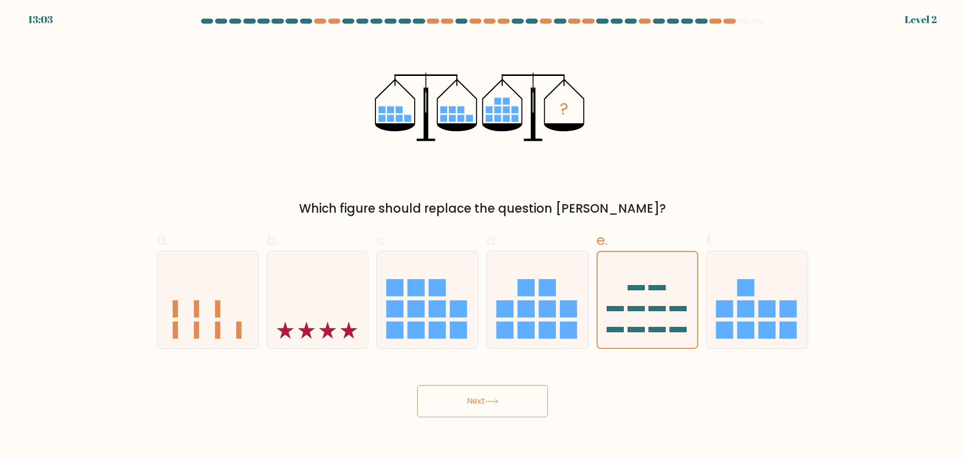
click at [500, 406] on button "Next" at bounding box center [482, 401] width 131 height 32
click at [738, 313] on rect at bounding box center [746, 308] width 17 height 17
click at [483, 236] on input "f." at bounding box center [483, 232] width 1 height 7
radio input "true"
drag, startPoint x: 486, startPoint y: 408, endPoint x: 467, endPoint y: 406, distance: 19.2
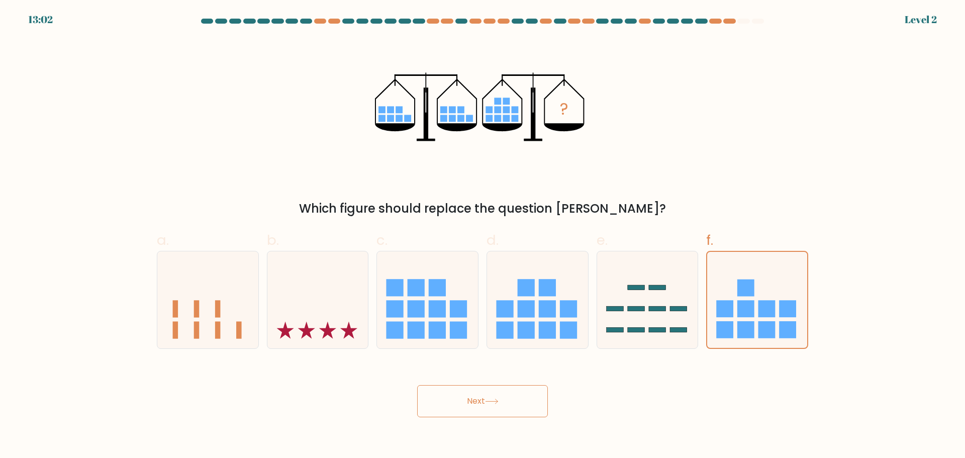
click at [485, 408] on button "Next" at bounding box center [482, 401] width 131 height 32
click at [504, 112] on g at bounding box center [502, 110] width 33 height 24
drag, startPoint x: 227, startPoint y: 297, endPoint x: 242, endPoint y: 297, distance: 15.1
click at [226, 297] on icon at bounding box center [207, 299] width 101 height 83
click at [483, 236] on input "a." at bounding box center [483, 232] width 1 height 7
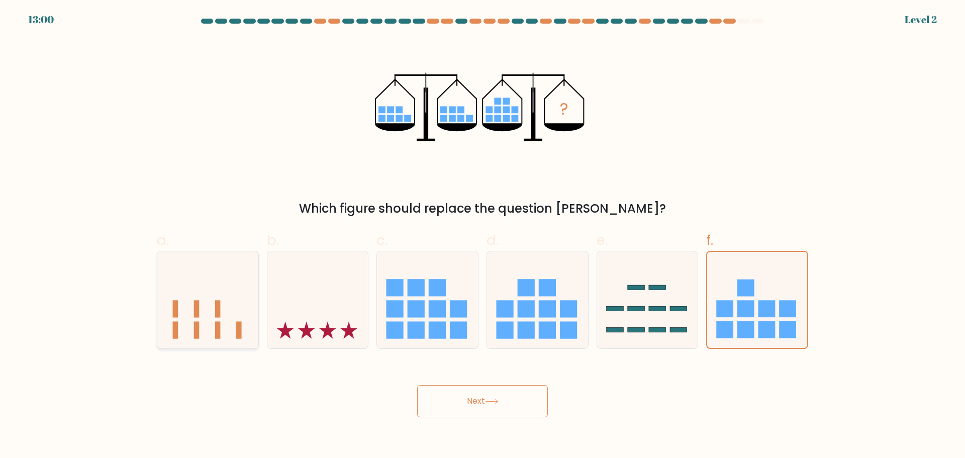
radio input "true"
click at [368, 297] on icon at bounding box center [318, 299] width 101 height 83
click at [483, 236] on input "b." at bounding box center [483, 232] width 1 height 7
radio input "true"
click at [480, 293] on div "c." at bounding box center [428, 289] width 110 height 119
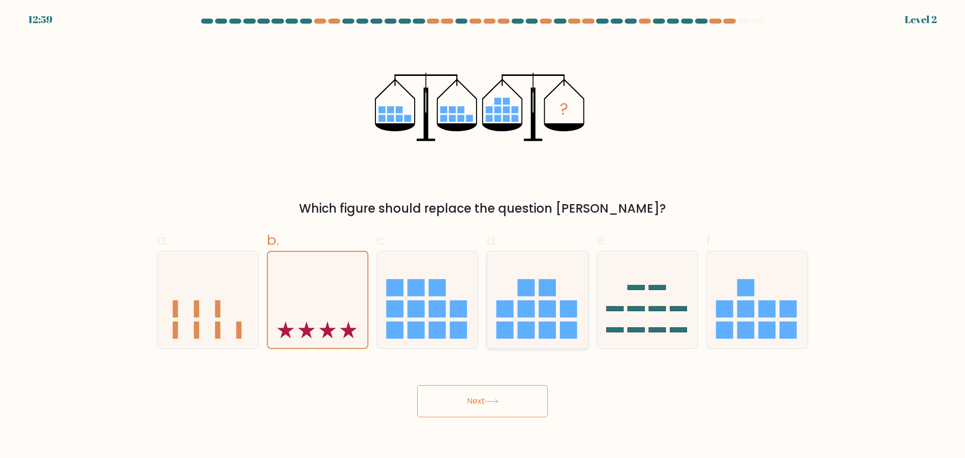
drag, startPoint x: 538, startPoint y: 294, endPoint x: 510, endPoint y: 294, distance: 27.7
click at [534, 293] on icon at bounding box center [537, 299] width 101 height 83
click at [483, 236] on input "d." at bounding box center [483, 232] width 1 height 7
radio input "true"
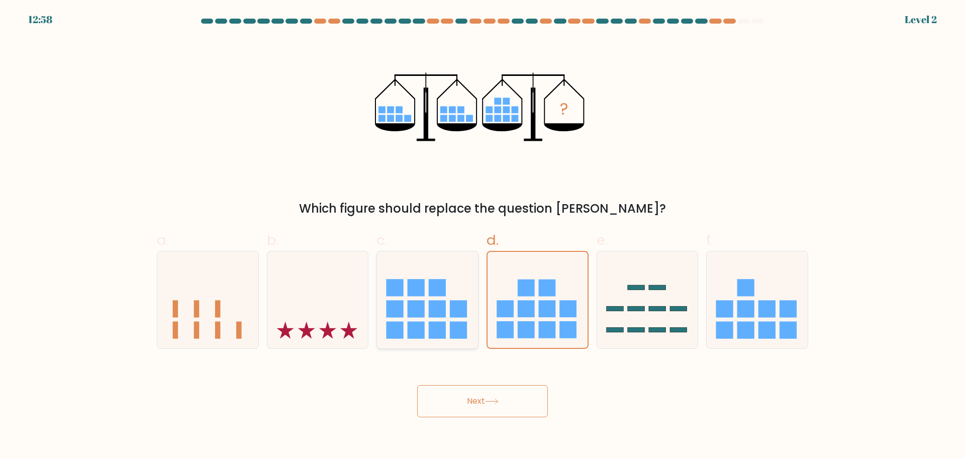
click at [442, 303] on rect at bounding box center [437, 308] width 17 height 17
click at [483, 236] on input "c." at bounding box center [483, 232] width 1 height 7
radio input "true"
drag, startPoint x: 481, startPoint y: 422, endPoint x: 480, endPoint y: 410, distance: 12.1
click at [480, 421] on body "12:58 Level 2" at bounding box center [482, 229] width 965 height 458
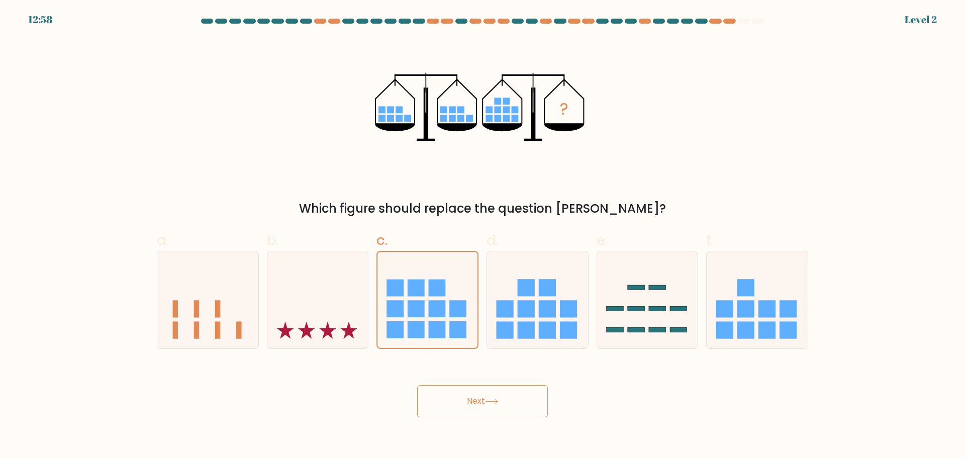
click at [480, 401] on button "Next" at bounding box center [482, 401] width 131 height 32
click at [543, 95] on icon "?" at bounding box center [482, 106] width 215 height 137
click at [580, 310] on icon at bounding box center [537, 299] width 101 height 83
click at [483, 236] on input "d." at bounding box center [483, 232] width 1 height 7
radio input "true"
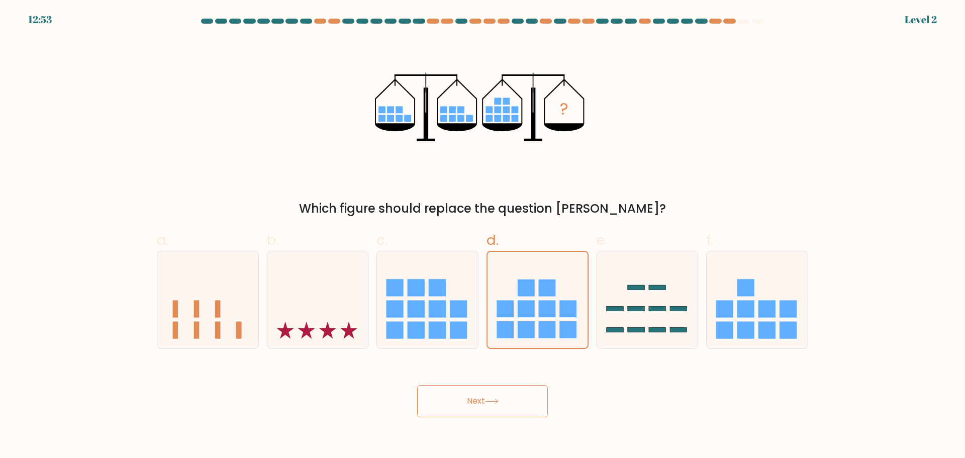
click at [502, 410] on button "Next" at bounding box center [482, 401] width 131 height 32
click at [502, 409] on button "Next" at bounding box center [482, 401] width 131 height 32
click at [502, 408] on button "Next" at bounding box center [482, 401] width 131 height 32
click at [481, 323] on div "c." at bounding box center [428, 289] width 110 height 119
click at [493, 412] on button "Next" at bounding box center [482, 401] width 131 height 32
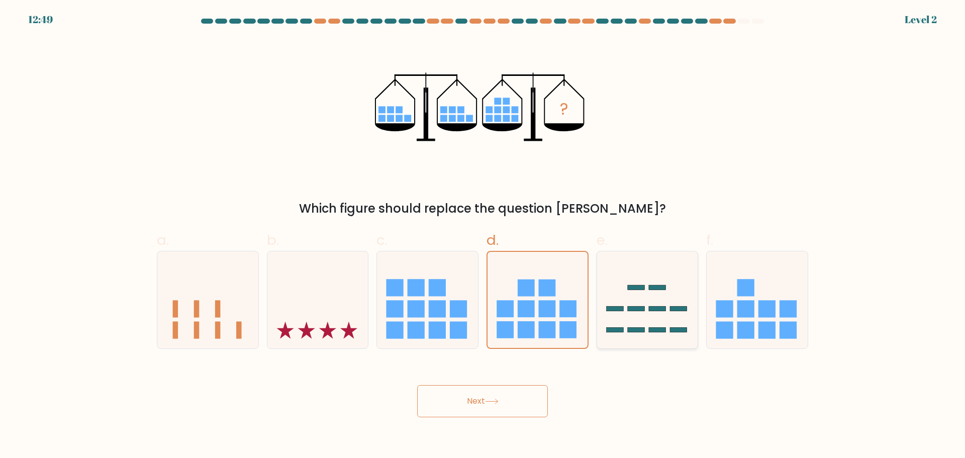
click at [642, 314] on icon at bounding box center [647, 299] width 101 height 83
click at [483, 236] on input "e." at bounding box center [483, 232] width 1 height 7
radio input "true"
click at [483, 399] on button "Next" at bounding box center [482, 401] width 131 height 32
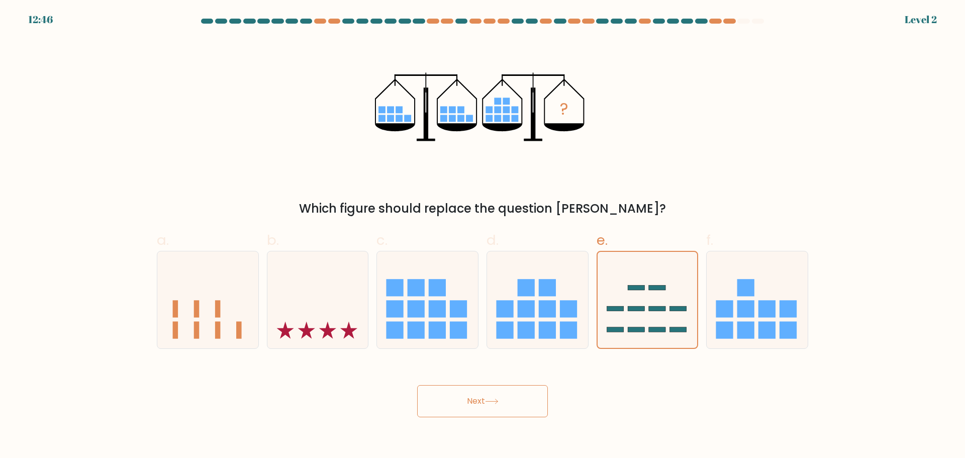
click at [484, 401] on button "Next" at bounding box center [482, 401] width 131 height 32
click at [485, 404] on button "Next" at bounding box center [482, 401] width 131 height 32
click at [485, 409] on button "Next" at bounding box center [482, 401] width 131 height 32
drag, startPoint x: 485, startPoint y: 409, endPoint x: 791, endPoint y: 313, distance: 320.3
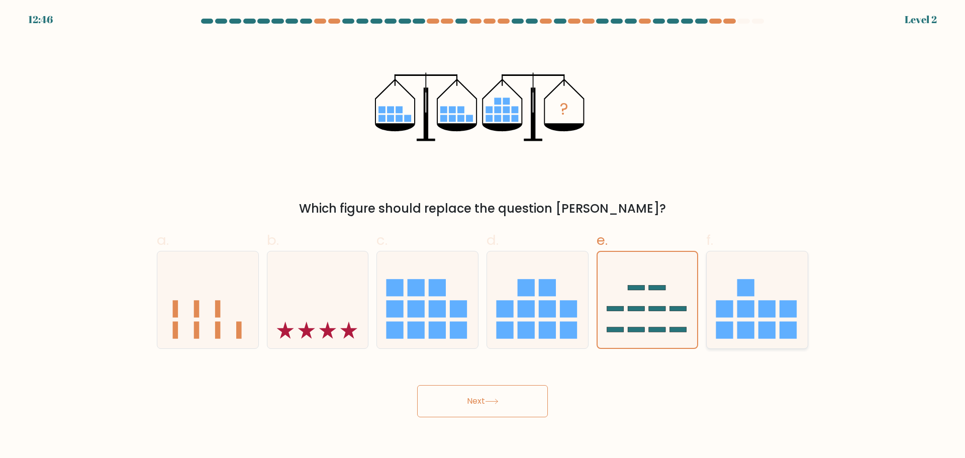
click at [497, 407] on button "Next" at bounding box center [482, 401] width 131 height 32
click at [794, 312] on rect at bounding box center [788, 308] width 17 height 17
click at [483, 236] on input "f." at bounding box center [483, 232] width 1 height 7
radio input "true"
drag, startPoint x: 761, startPoint y: 317, endPoint x: 755, endPoint y: 319, distance: 6.1
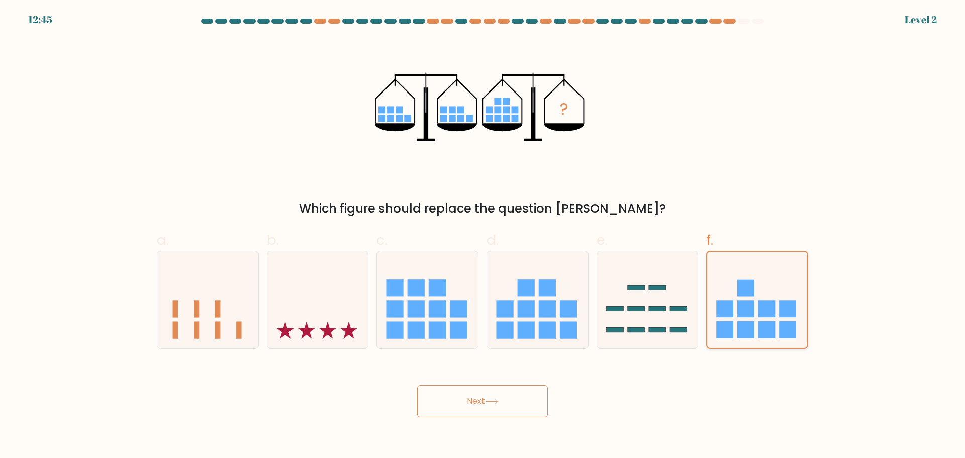
click at [760, 317] on rect at bounding box center [767, 308] width 17 height 17
click at [483, 236] on input "f." at bounding box center [483, 232] width 1 height 7
drag, startPoint x: 755, startPoint y: 319, endPoint x: 719, endPoint y: 328, distance: 37.2
click at [726, 329] on icon at bounding box center [757, 299] width 100 height 83
click at [483, 236] on input "f." at bounding box center [483, 232] width 1 height 7
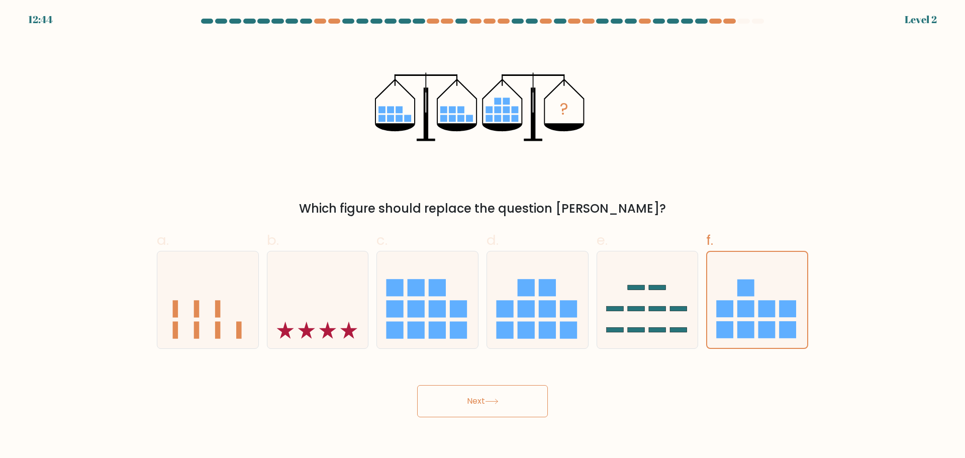
click at [542, 127] on icon "?" at bounding box center [482, 106] width 215 height 137
drag, startPoint x: 425, startPoint y: 128, endPoint x: 355, endPoint y: 123, distance: 70.6
click at [401, 126] on icon "?" at bounding box center [482, 106] width 215 height 137
drag, startPoint x: 355, startPoint y: 123, endPoint x: 328, endPoint y: 123, distance: 26.2
click at [333, 123] on div "? Which figure should replace the question mark?" at bounding box center [483, 128] width 664 height 180
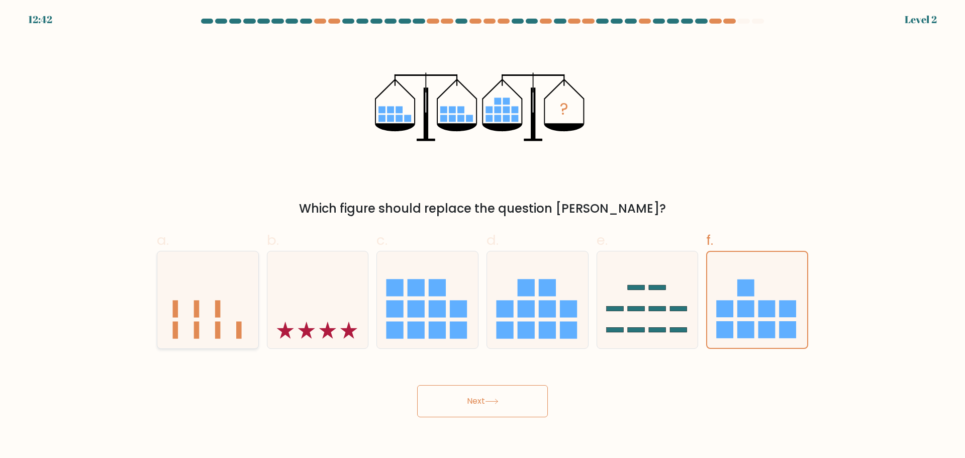
click at [218, 306] on rect at bounding box center [218, 308] width 6 height 17
click at [483, 236] on input "a." at bounding box center [483, 232] width 1 height 7
radio input "true"
click at [506, 408] on button "Next" at bounding box center [482, 401] width 131 height 32
click at [366, 303] on icon at bounding box center [318, 299] width 101 height 83
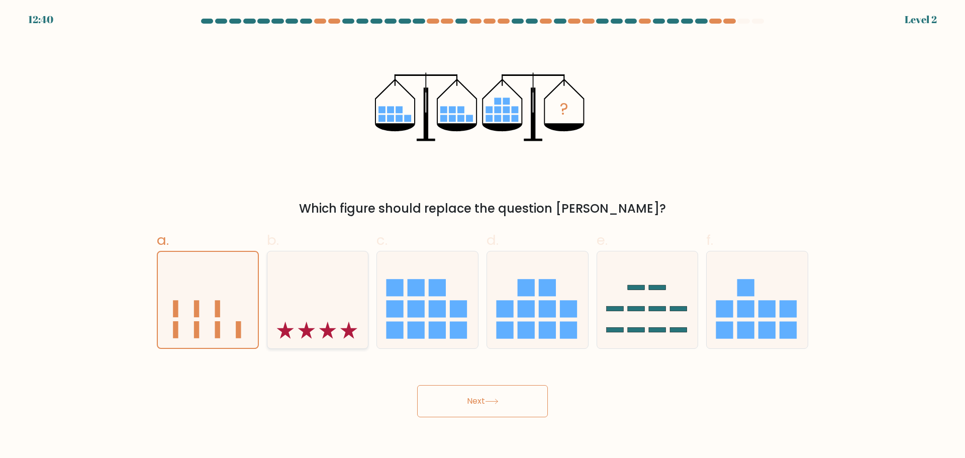
click at [483, 236] on input "b." at bounding box center [483, 232] width 1 height 7
radio input "true"
click at [747, 24] on div at bounding box center [483, 23] width 664 height 9
click at [563, 294] on icon at bounding box center [537, 299] width 101 height 83
click at [483, 236] on input "d." at bounding box center [483, 232] width 1 height 7
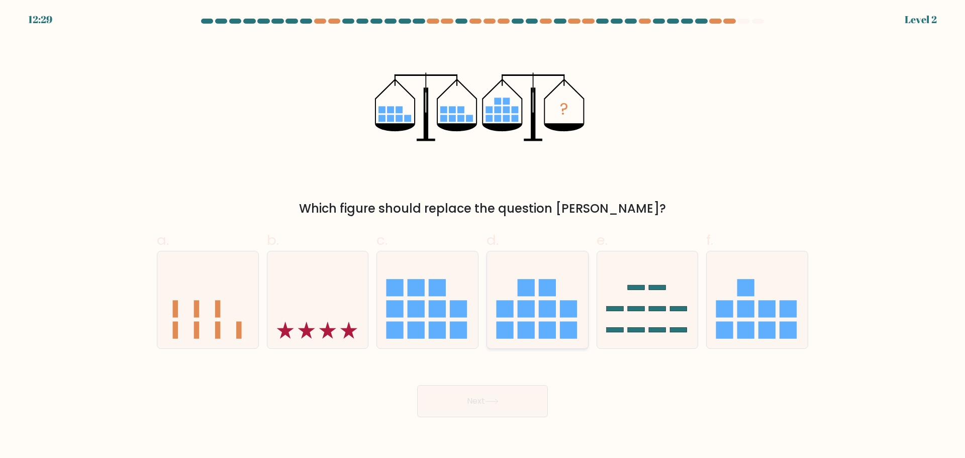
radio input "true"
click at [502, 407] on button "Next" at bounding box center [482, 401] width 131 height 32
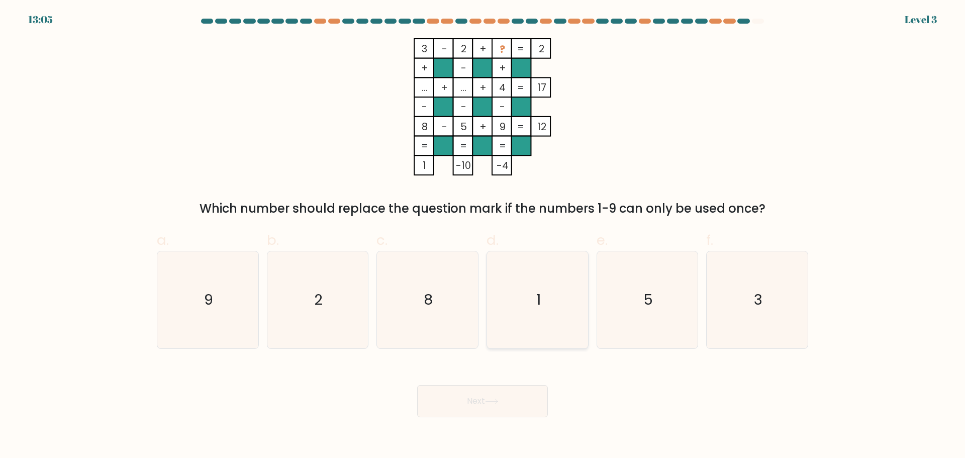
click at [523, 317] on icon "1" at bounding box center [537, 299] width 97 height 97
click at [483, 236] on input "d. 1" at bounding box center [483, 232] width 1 height 7
radio input "true"
click at [446, 318] on icon "8" at bounding box center [427, 299] width 97 height 97
click at [483, 236] on input "c. 8" at bounding box center [483, 232] width 1 height 7
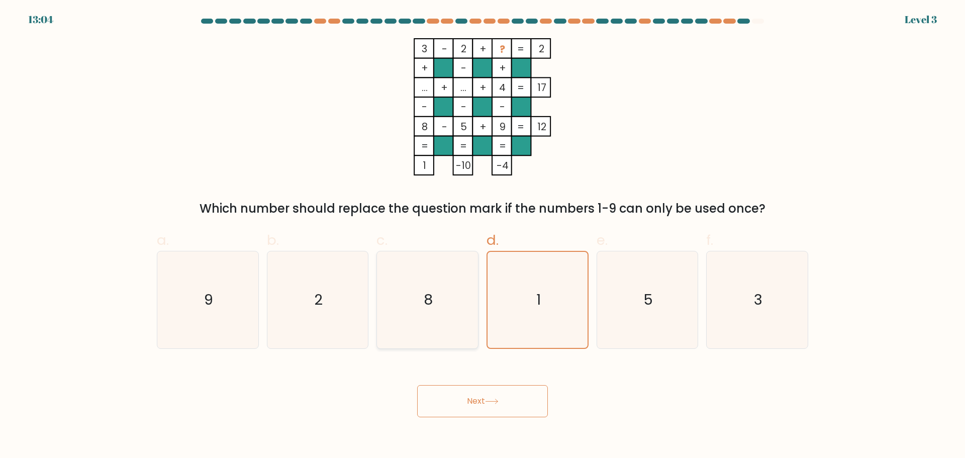
radio input "true"
click at [482, 396] on button "Next" at bounding box center [482, 401] width 131 height 32
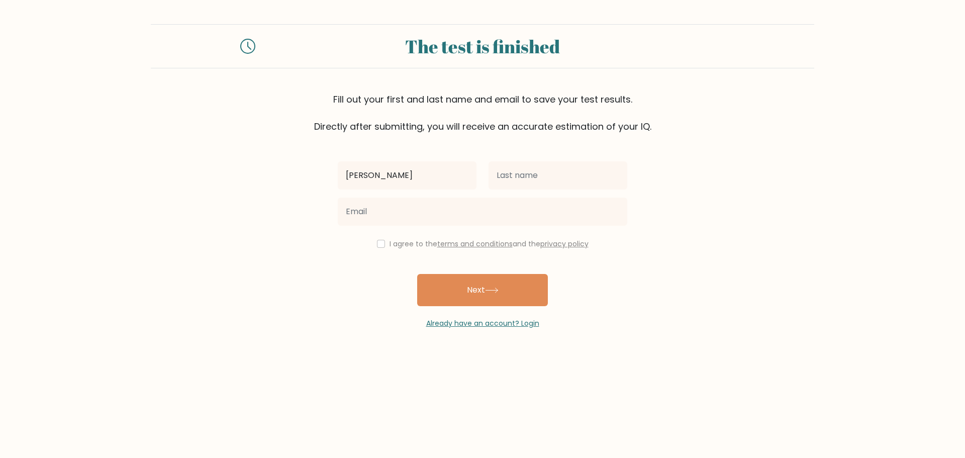
type input "[PERSON_NAME]"
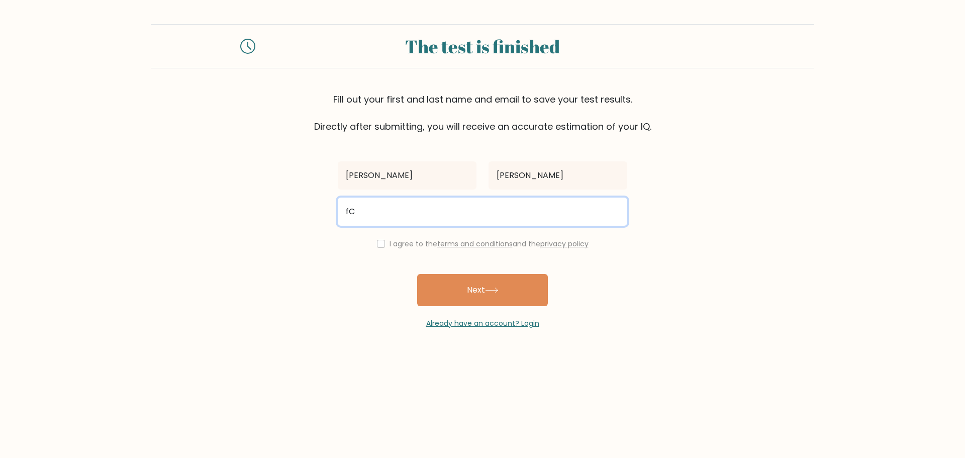
type input "f"
type input "[EMAIL_ADDRESS][DOMAIN_NAME]"
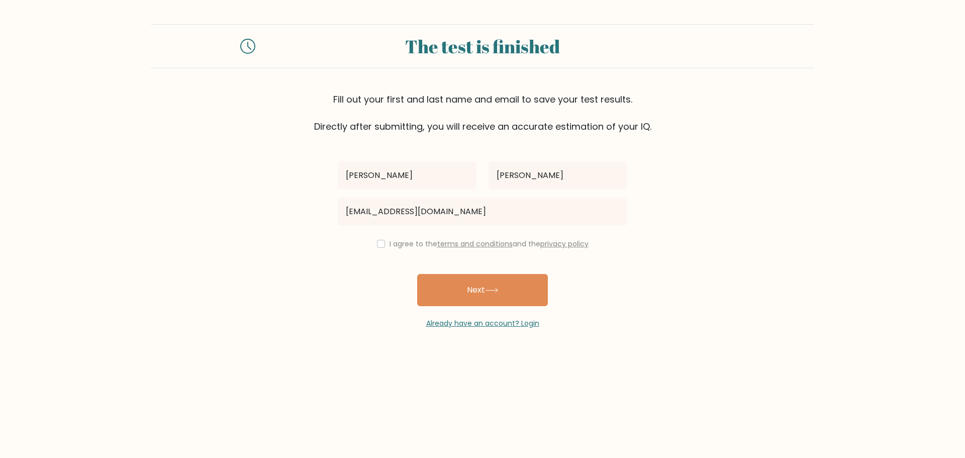
click at [383, 242] on div "I agree to the terms and conditions and the privacy policy" at bounding box center [483, 244] width 302 height 12
click at [378, 244] on input "checkbox" at bounding box center [381, 244] width 8 height 8
checkbox input "true"
click at [480, 285] on button "Next" at bounding box center [482, 290] width 131 height 32
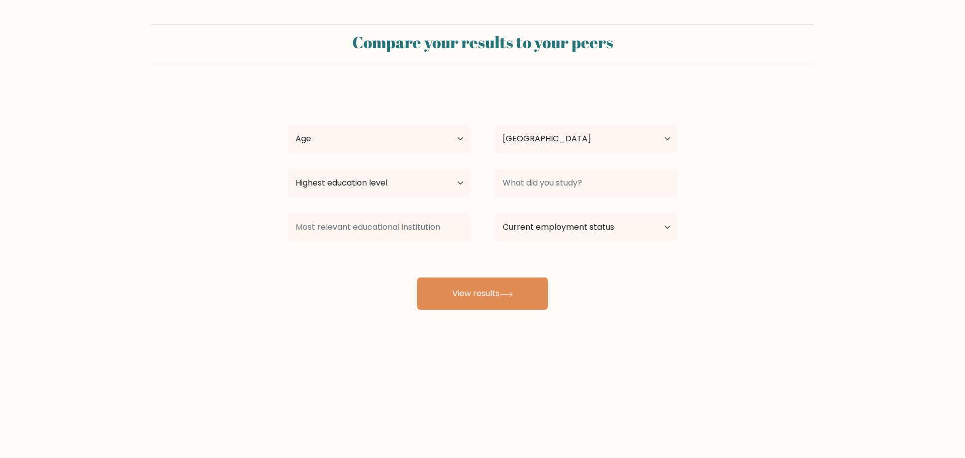
select select "PH"
drag, startPoint x: 406, startPoint y: 114, endPoint x: 399, endPoint y: 137, distance: 24.2
click at [405, 114] on div "[PERSON_NAME] Age Under [DEMOGRAPHIC_DATA] [DEMOGRAPHIC_DATA] [DEMOGRAPHIC_DATA…" at bounding box center [483, 198] width 402 height 221
click at [398, 140] on select "Age Under [DEMOGRAPHIC_DATA] [DEMOGRAPHIC_DATA] [DEMOGRAPHIC_DATA] [DEMOGRAPHIC…" at bounding box center [379, 139] width 183 height 28
select select "25_34"
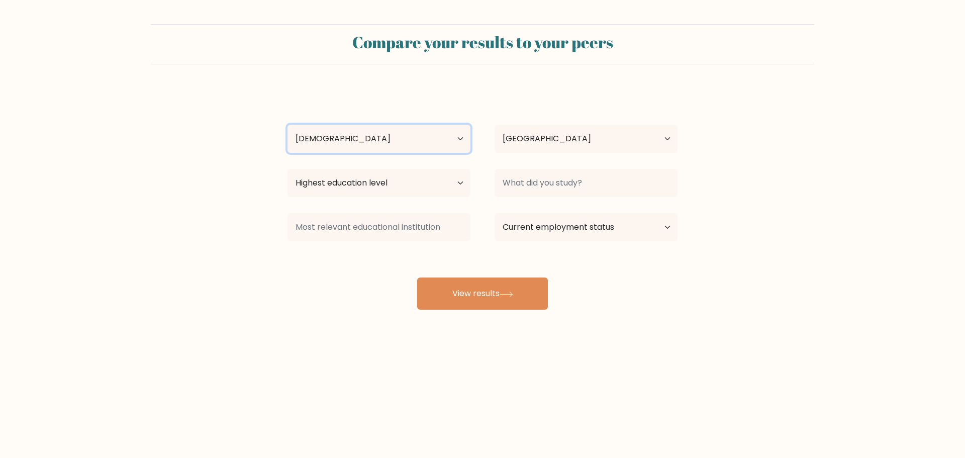
click at [288, 125] on select "Age Under [DEMOGRAPHIC_DATA] [DEMOGRAPHIC_DATA] [DEMOGRAPHIC_DATA] [DEMOGRAPHIC…" at bounding box center [379, 139] width 183 height 28
click at [387, 179] on select "Highest education level No schooling Primary Lower Secondary Upper Secondary Oc…" at bounding box center [379, 183] width 183 height 28
select select "bachelors_degree"
click at [288, 169] on select "Highest education level No schooling Primary Lower Secondary Upper Secondary Oc…" at bounding box center [379, 183] width 183 height 28
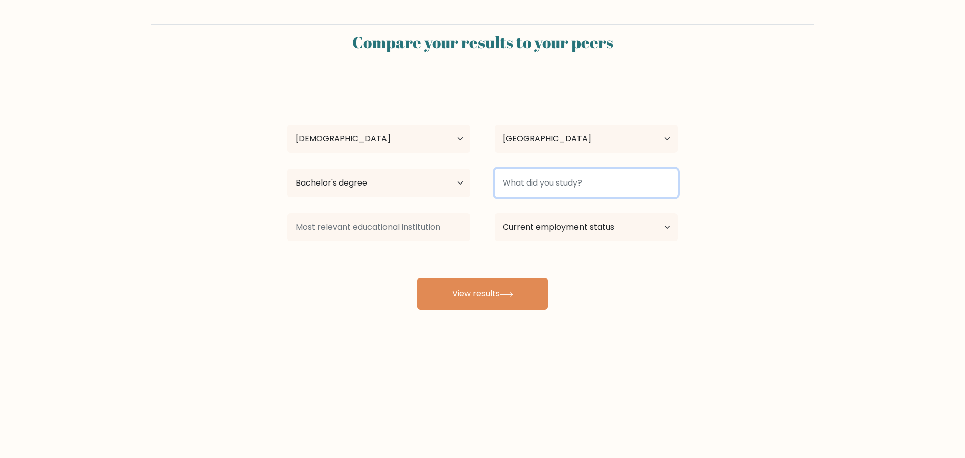
click at [549, 173] on input at bounding box center [586, 183] width 183 height 28
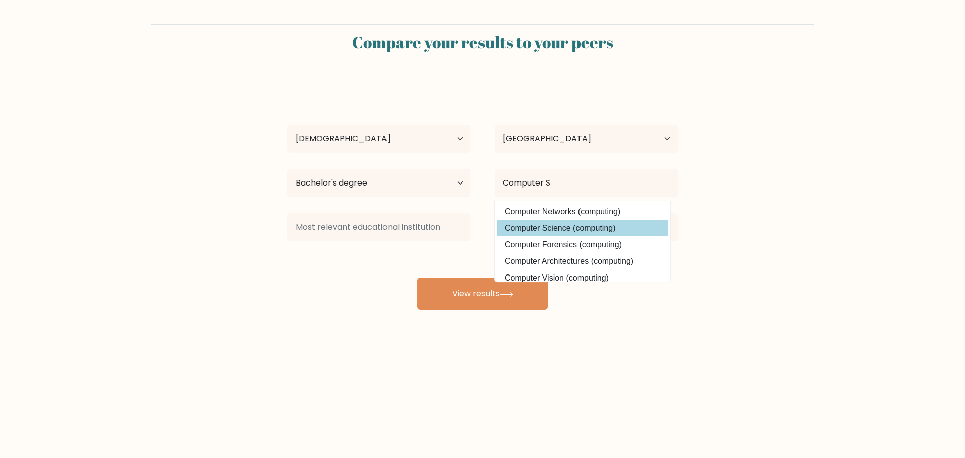
click at [541, 225] on option "Computer Science (computing)" at bounding box center [582, 228] width 171 height 16
type input "Computer Science"
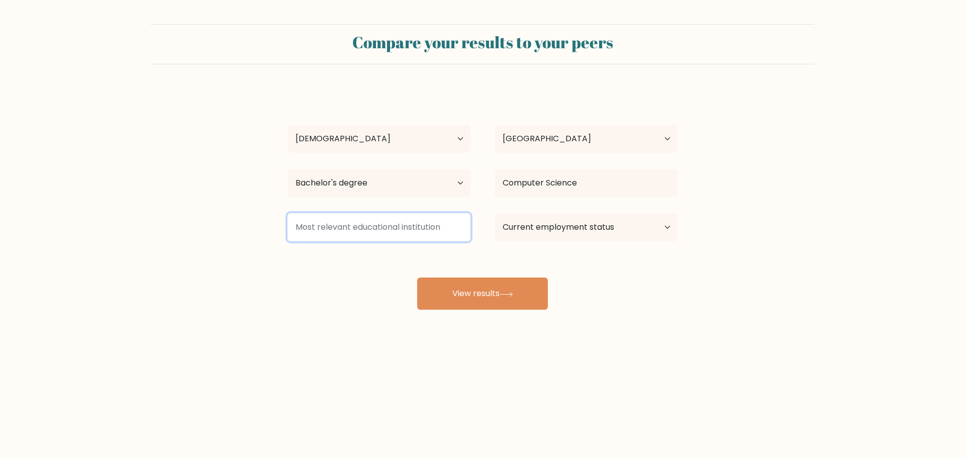
click at [357, 235] on input at bounding box center [379, 227] width 183 height 28
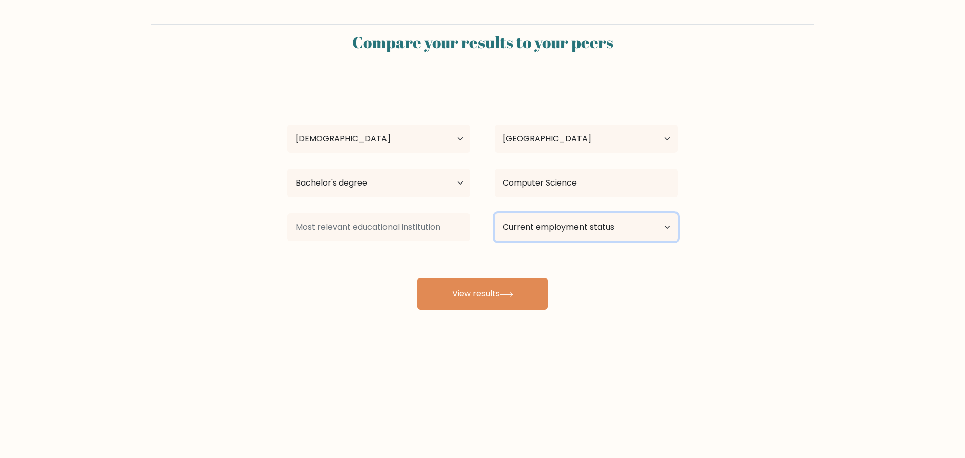
click at [576, 240] on select "Current employment status Employed Student Retired Other / prefer not to answer" at bounding box center [586, 227] width 183 height 28
select select "retired"
click at [495, 213] on select "Current employment status Employed Student Retired Other / prefer not to answer" at bounding box center [586, 227] width 183 height 28
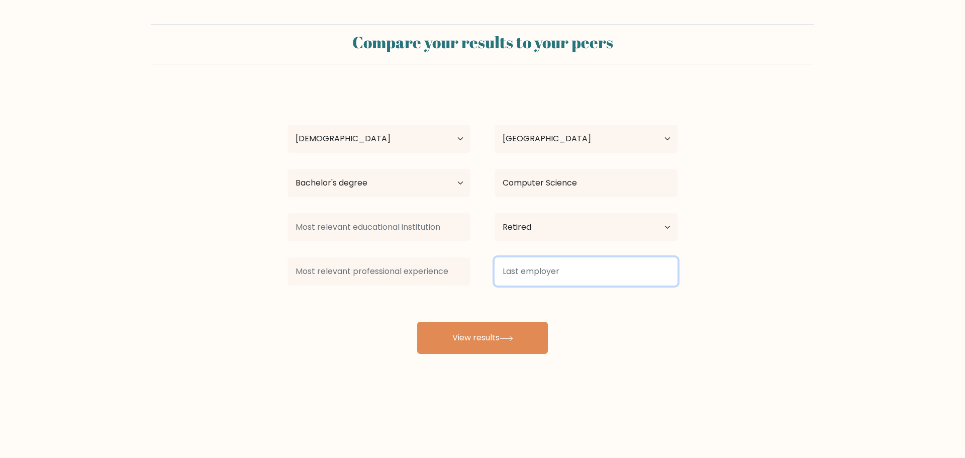
click at [564, 279] on input at bounding box center [586, 271] width 183 height 28
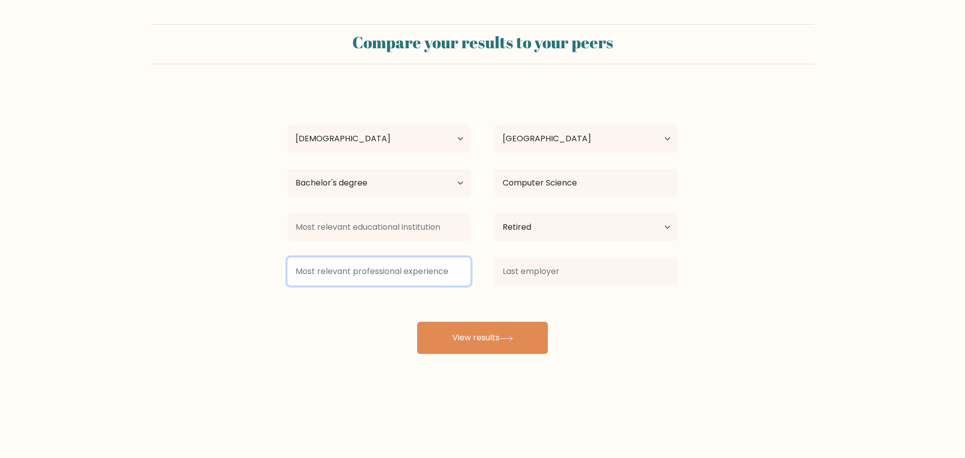
click at [432, 267] on input at bounding box center [379, 271] width 183 height 28
type input "V"
type input "B"
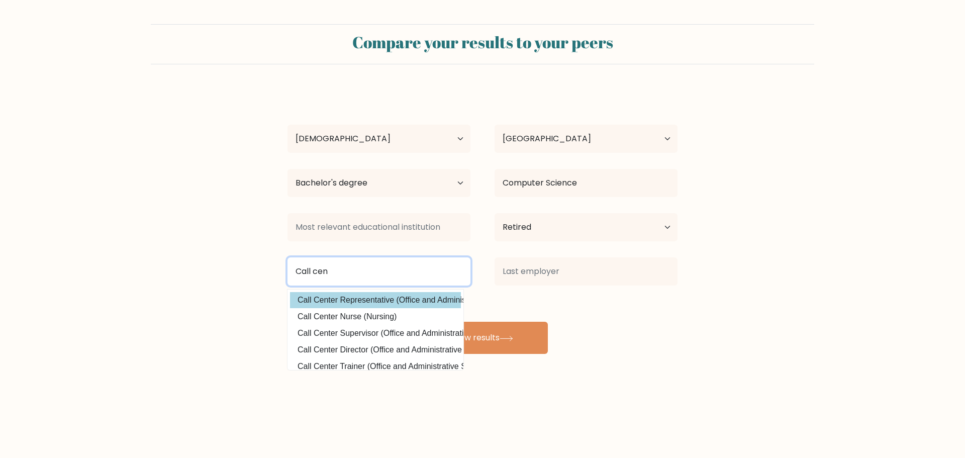
type input "Call cen"
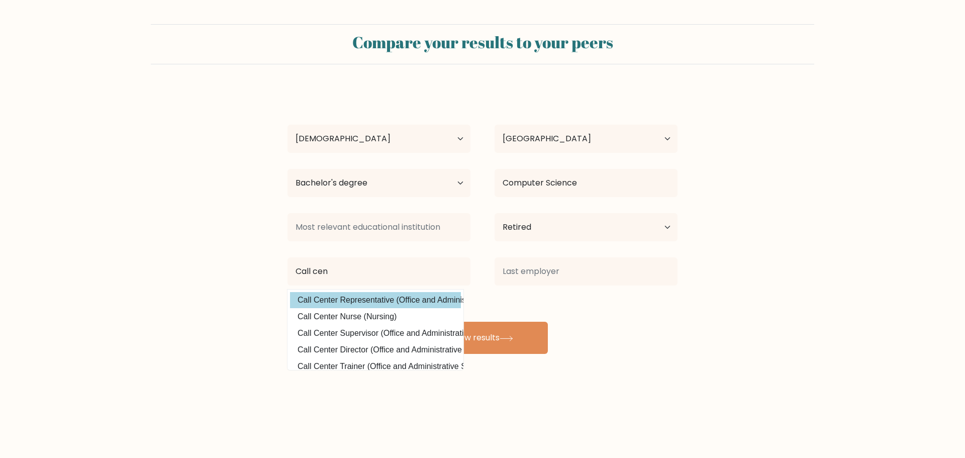
click at [421, 301] on div "Juan Miguel Castillo Age Under 18 years old 18-24 years old 25-34 years old 35-…" at bounding box center [483, 220] width 402 height 265
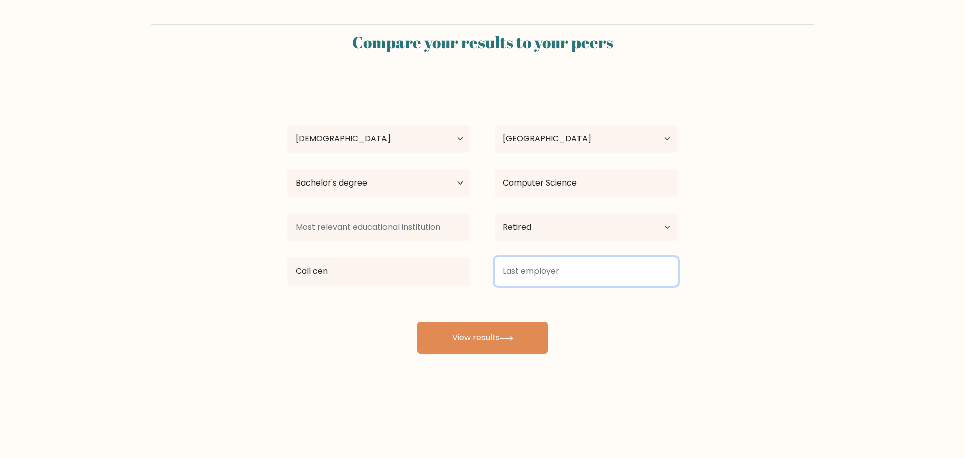
click at [546, 273] on input at bounding box center [586, 271] width 183 height 28
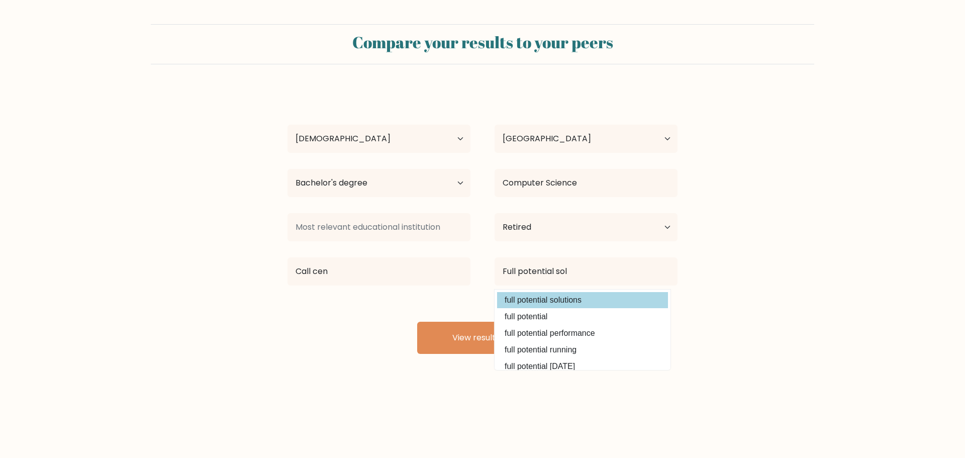
click at [546, 300] on option "full potential solutions" at bounding box center [582, 300] width 171 height 16
type input "full potential solutions"
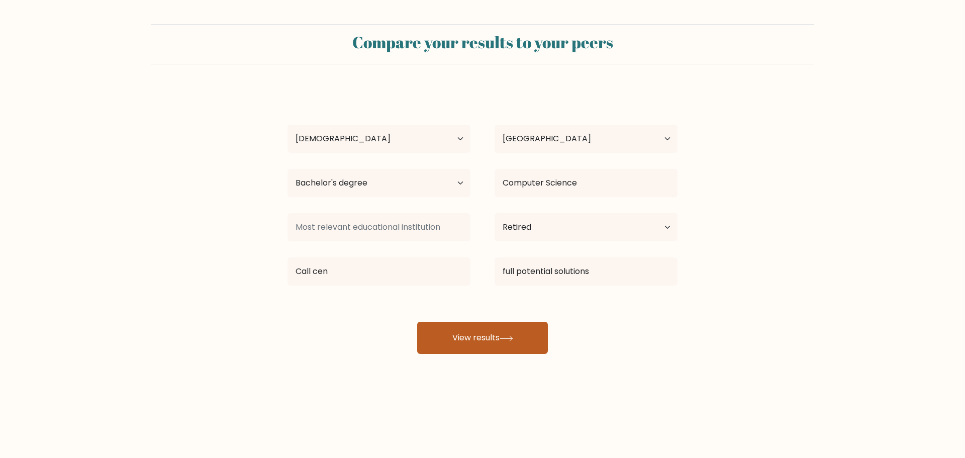
click at [480, 338] on button "View results" at bounding box center [482, 338] width 131 height 32
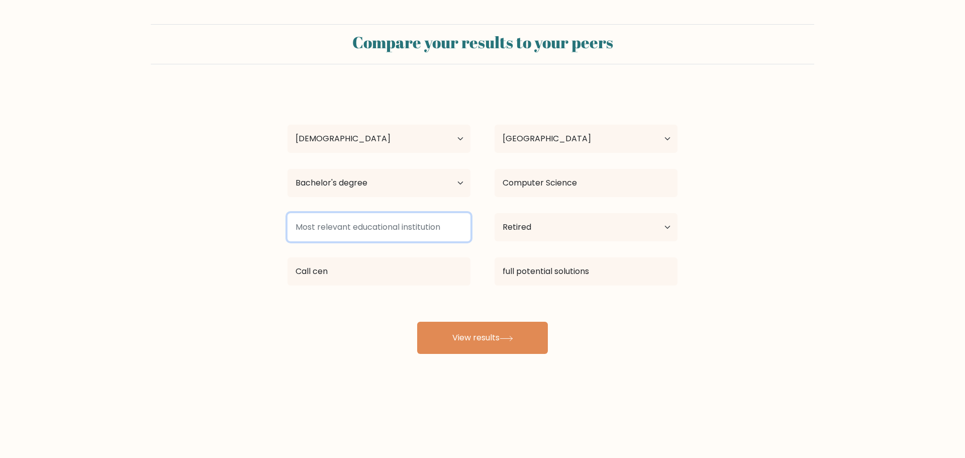
click at [395, 224] on input at bounding box center [379, 227] width 183 height 28
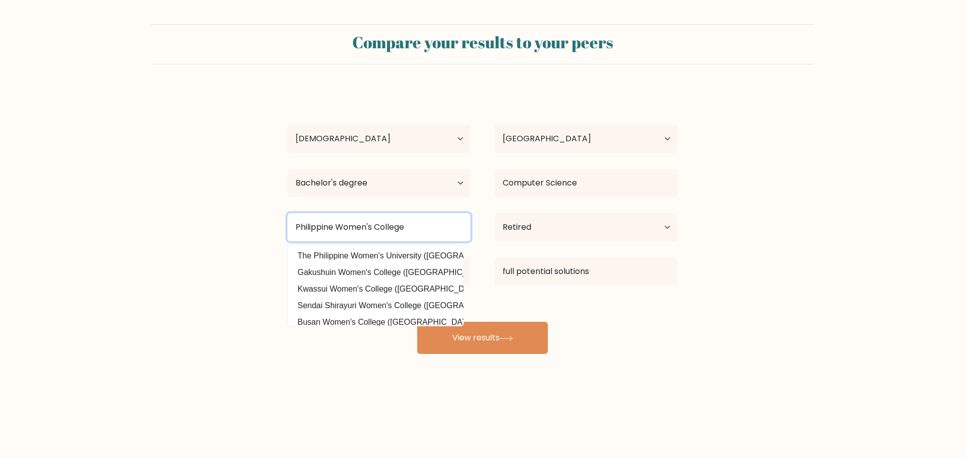
type input "Philippine Women's College"
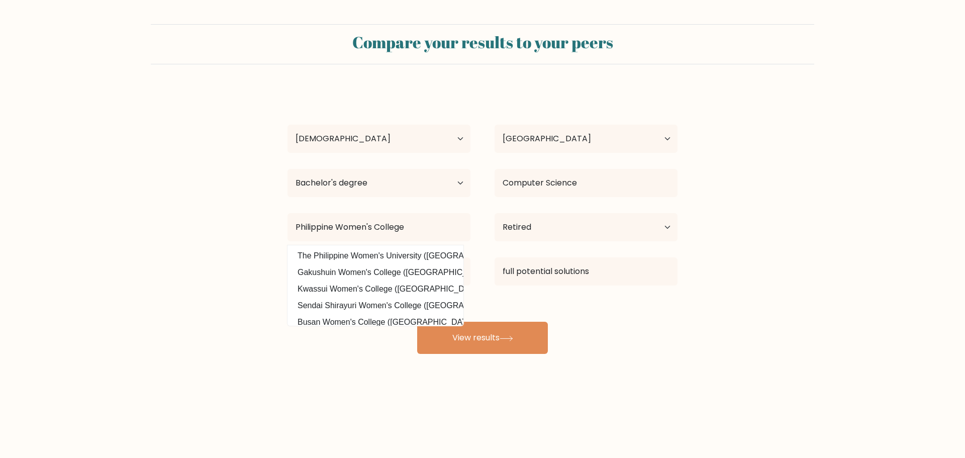
click at [658, 351] on div "Juan Miguel Castillo Age Under 18 years old 18-24 years old 25-34 years old 35-…" at bounding box center [483, 220] width 402 height 265
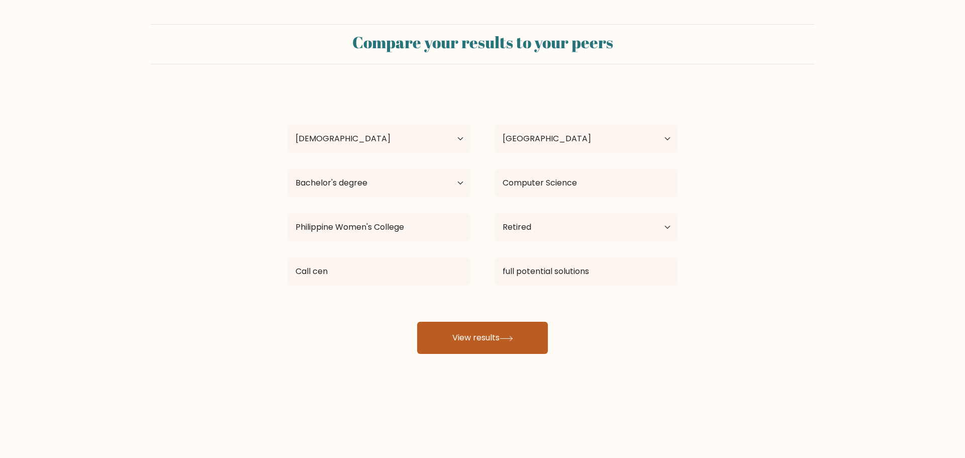
click at [497, 339] on button "View results" at bounding box center [482, 338] width 131 height 32
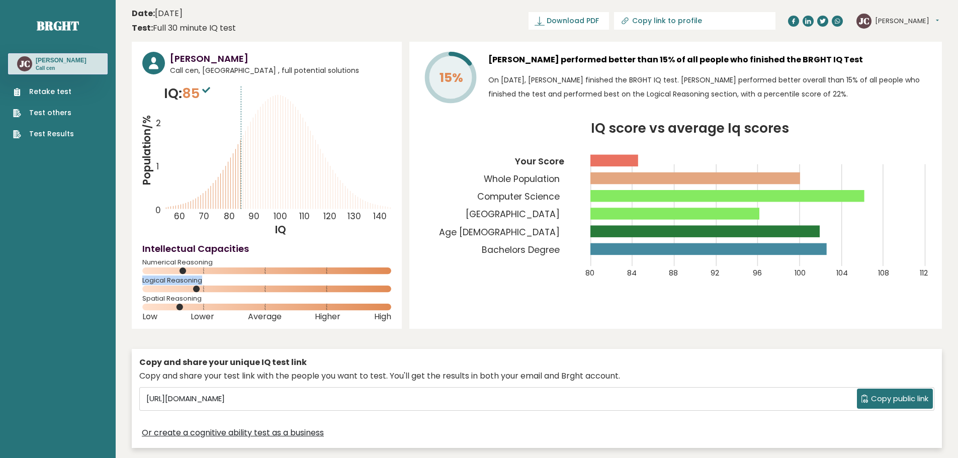
drag, startPoint x: 183, startPoint y: 270, endPoint x: 245, endPoint y: 281, distance: 62.8
click at [245, 281] on div "[PERSON_NAME] Call cen, [GEOGRAPHIC_DATA] , full potential solutions IQ: 85 Pop…" at bounding box center [267, 185] width 270 height 287
click at [478, 279] on icon "IQ score vs average Iq scores 80 84 88 92 96 100 104 108 112 Your Score Whole P…" at bounding box center [675, 206] width 511 height 168
